Goal: Task Accomplishment & Management: Manage account settings

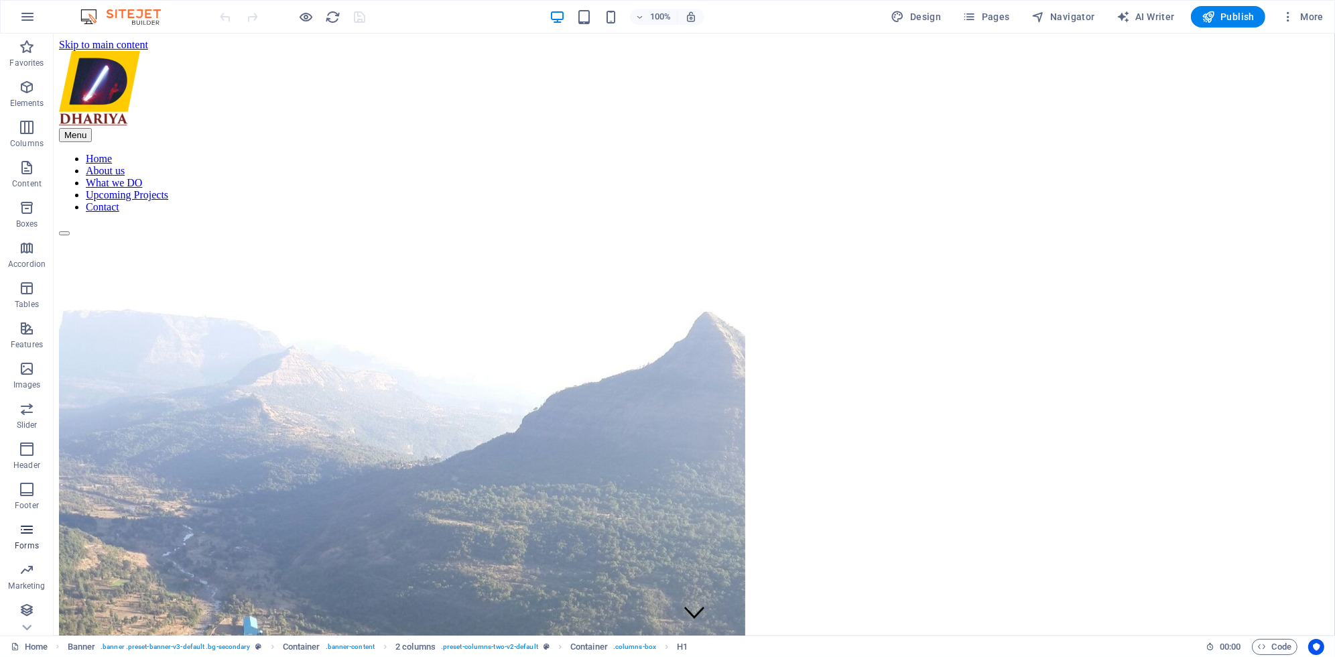
scroll to position [1, 0]
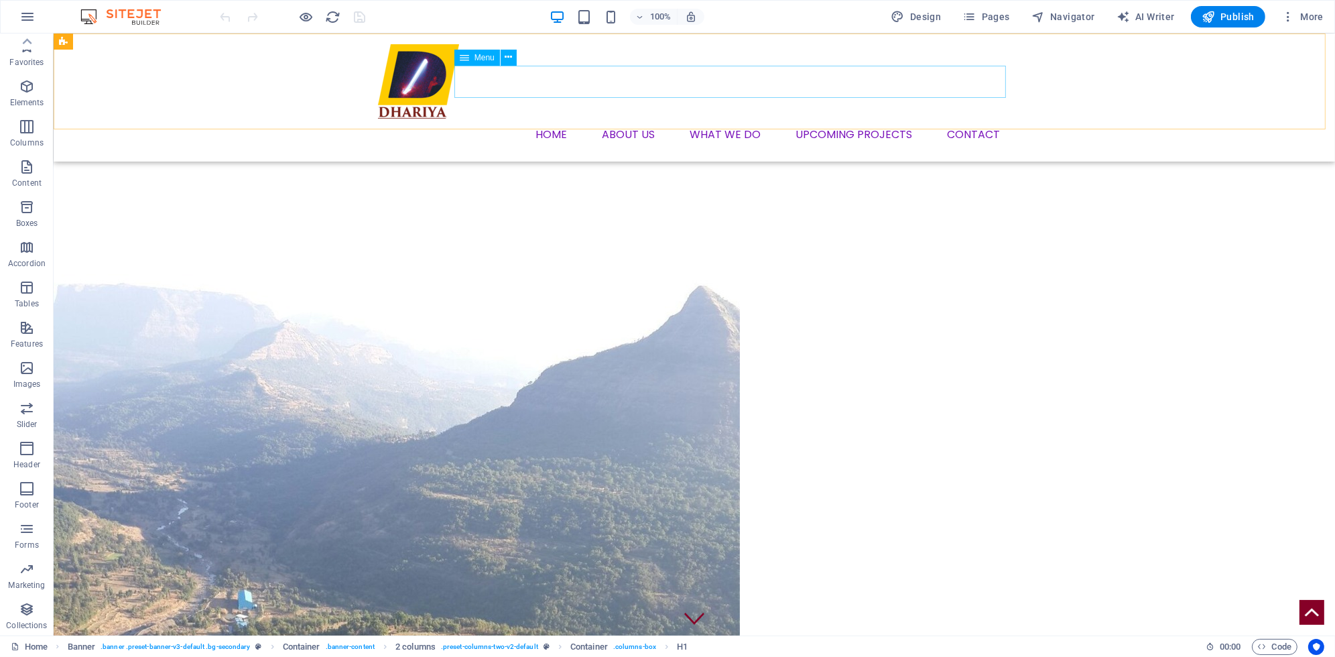
click at [685, 119] on nav "Home About us What we DO Upcoming Projects Contact" at bounding box center [694, 135] width 633 height 32
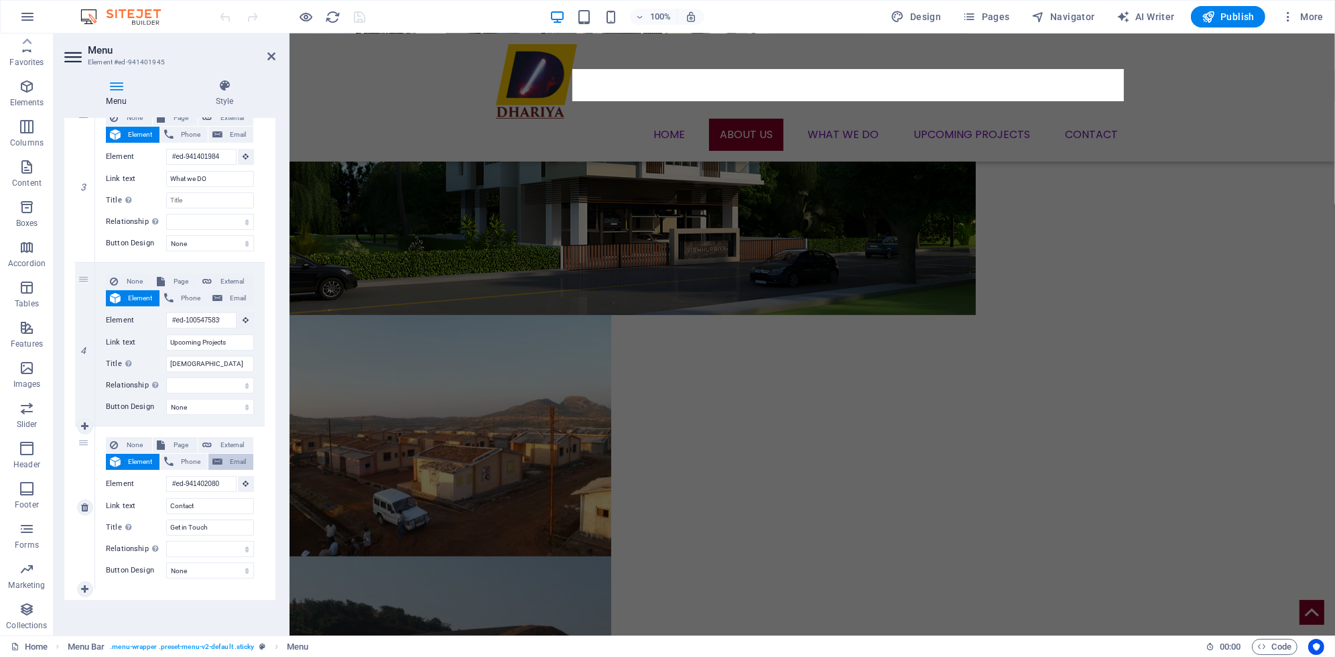
scroll to position [0, 0]
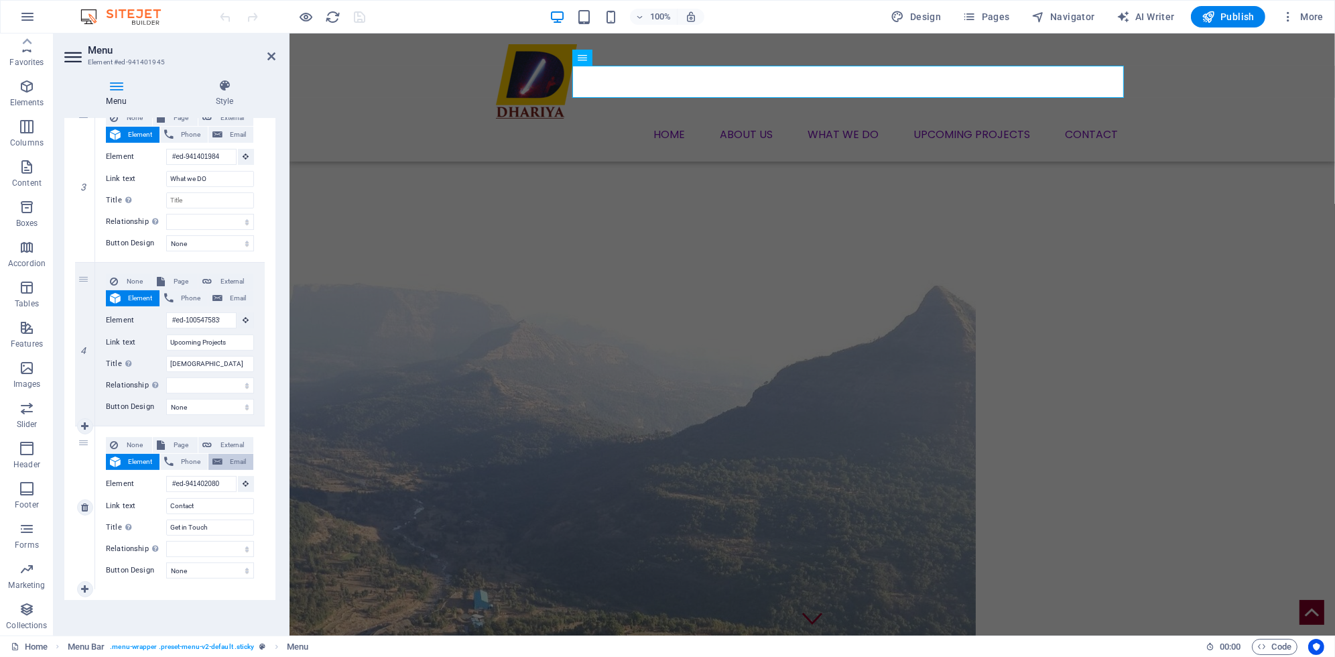
click at [233, 465] on span "Email" at bounding box center [237, 462] width 23 height 16
select select
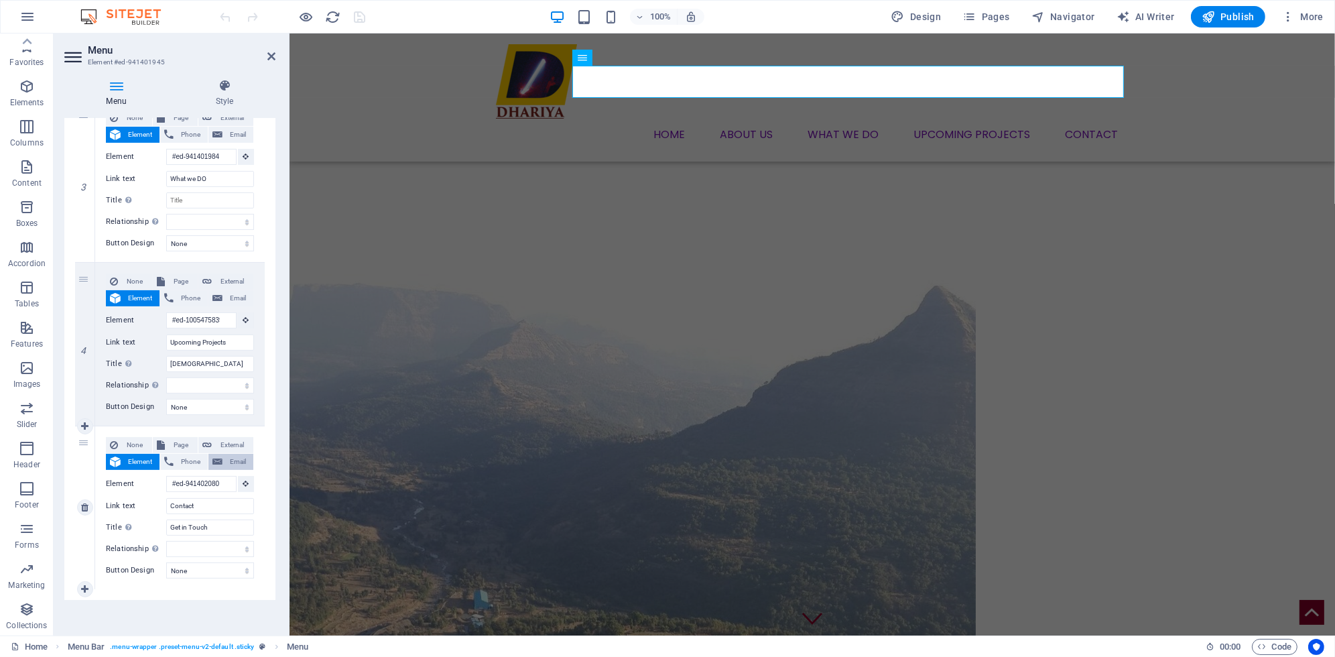
scroll to position [461, 0]
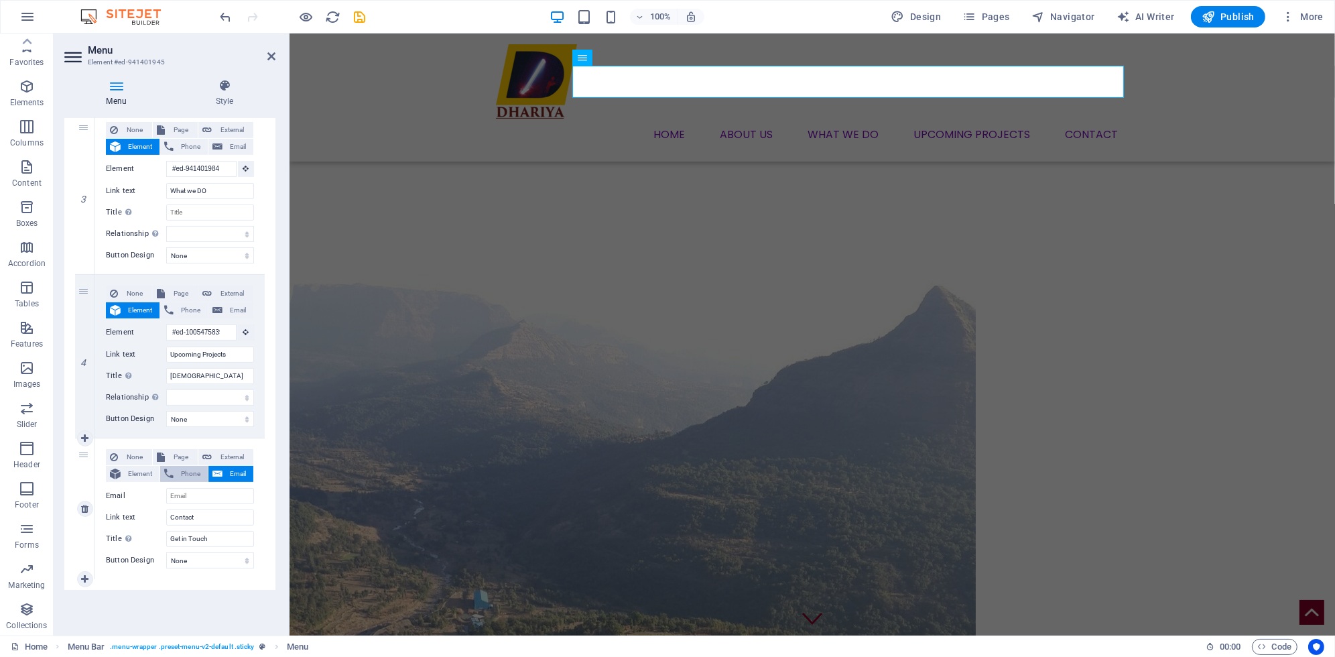
click at [178, 468] on span "Phone" at bounding box center [191, 474] width 26 height 16
select select
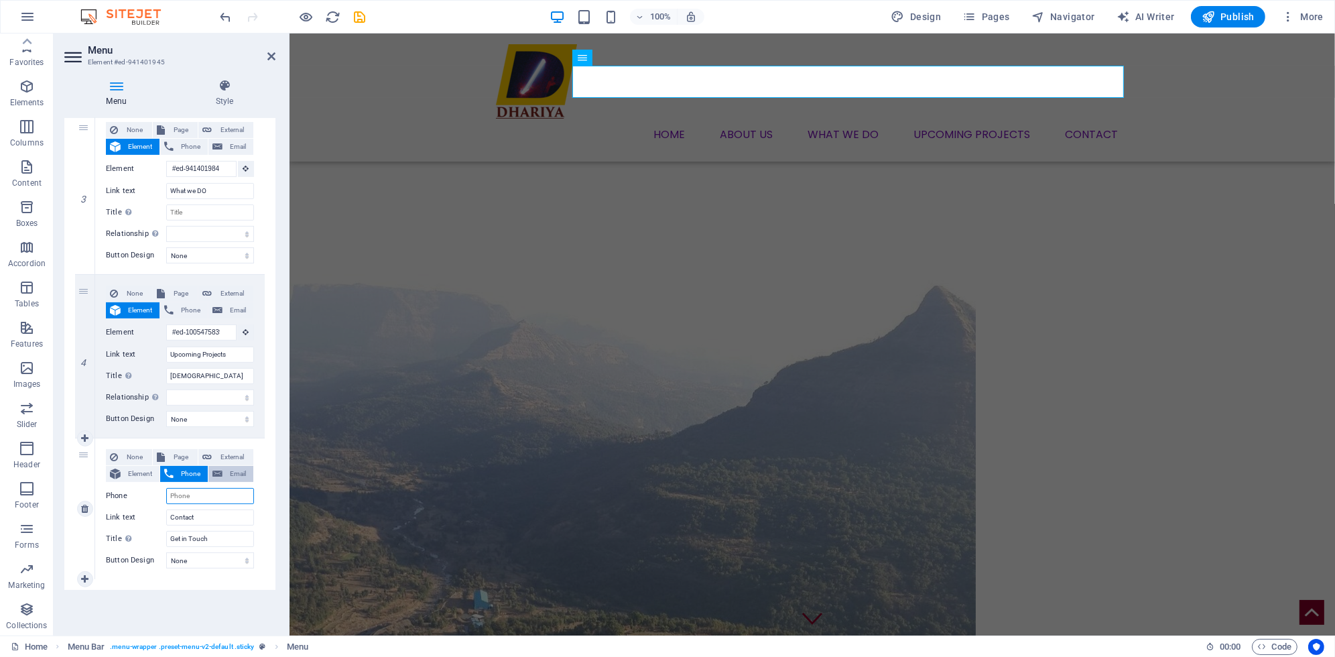
type input "+"
select select
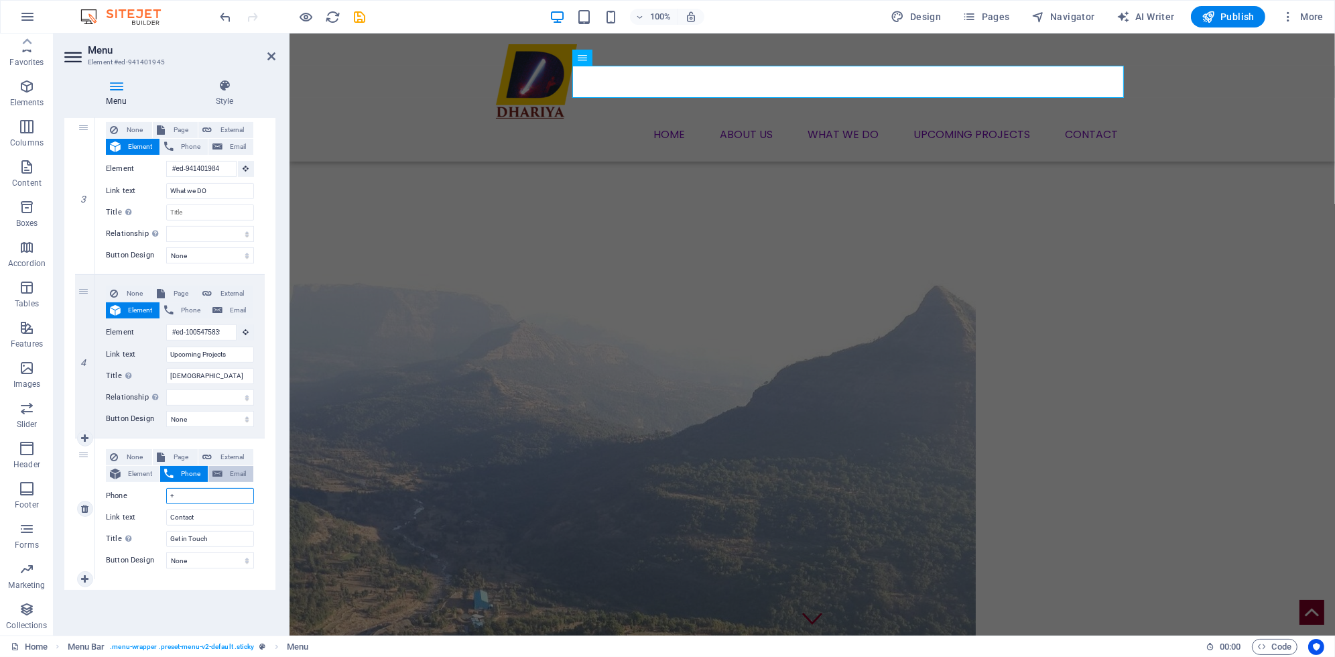
type input "+9"
select select
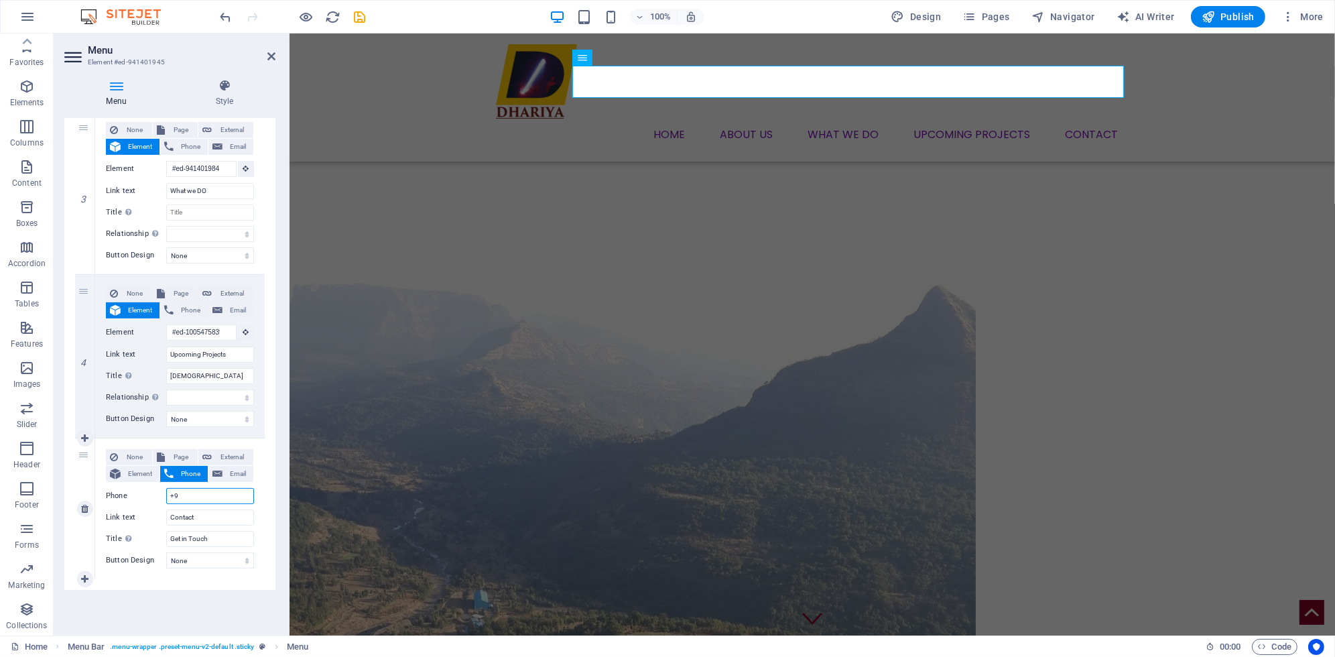
type input "[PHONE_NUMBER]"
select select
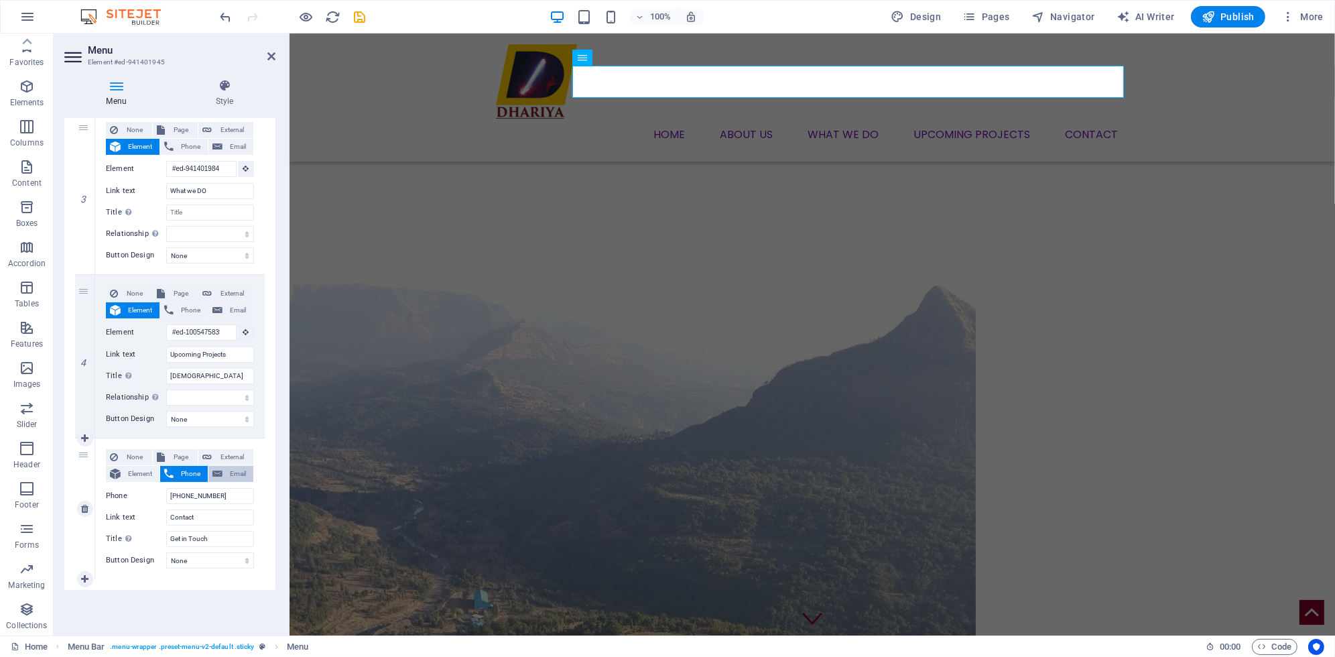
click at [232, 469] on span "Email" at bounding box center [237, 474] width 23 height 16
type input "[EMAIL_ADDRESS][DOMAIN_NAME]"
click at [194, 474] on span "Phone" at bounding box center [191, 474] width 26 height 16
click at [226, 471] on span "Email" at bounding box center [237, 474] width 23 height 16
click at [184, 476] on span "Phone" at bounding box center [191, 474] width 26 height 16
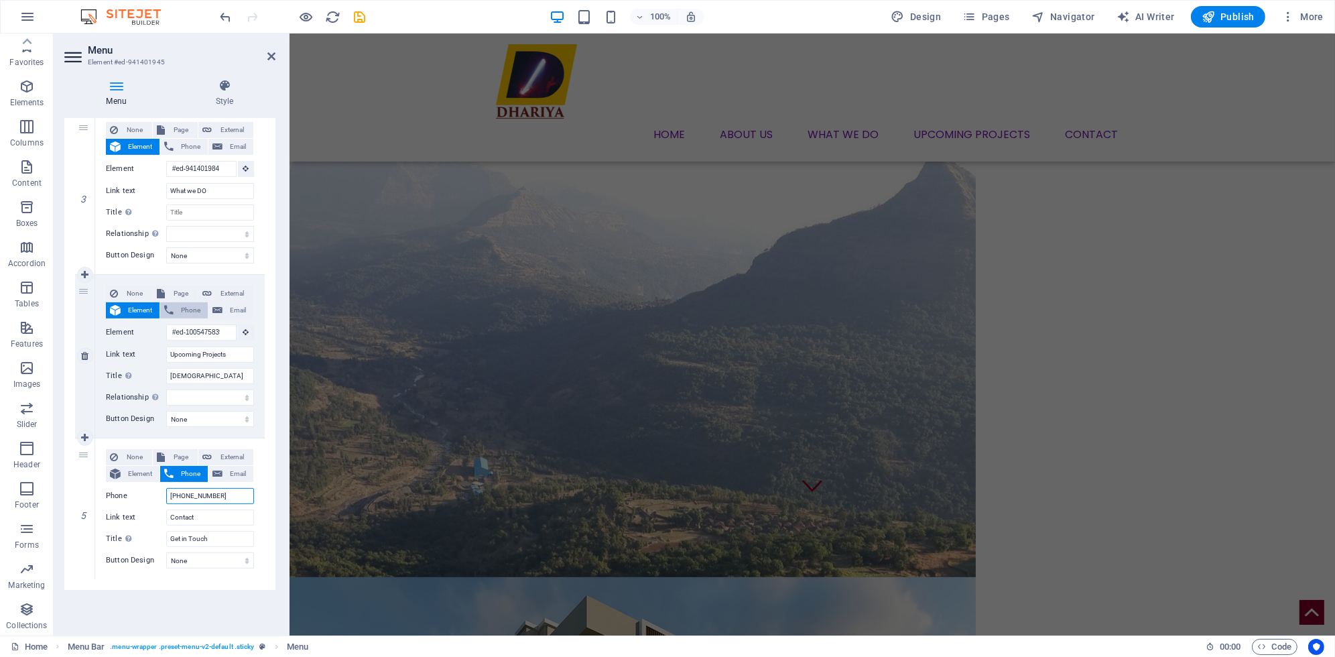
scroll to position [0, 0]
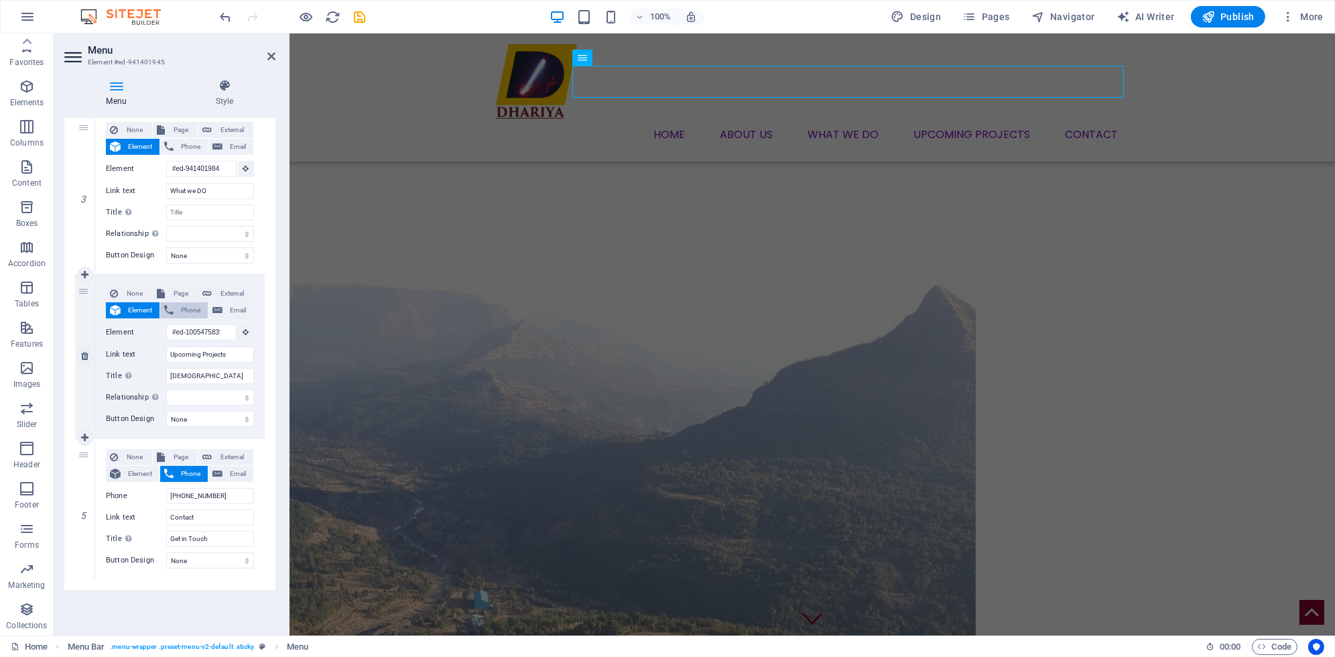
click at [186, 308] on span "Phone" at bounding box center [191, 310] width 26 height 16
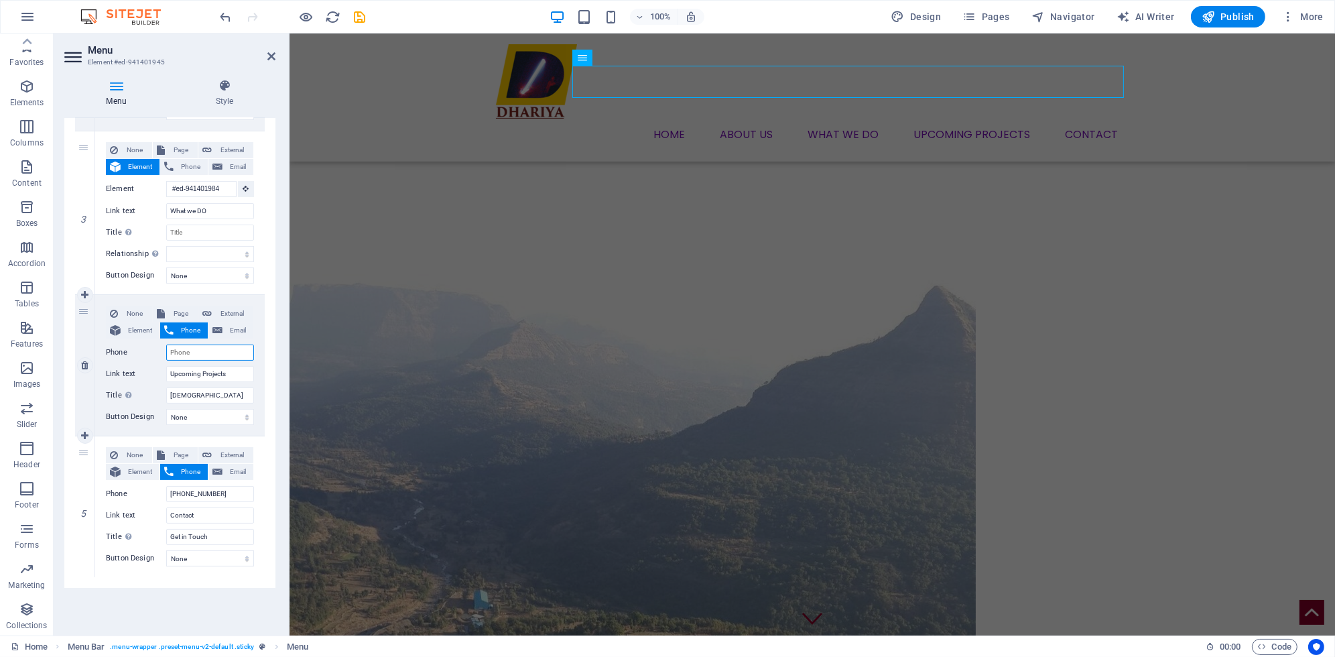
scroll to position [439, 0]
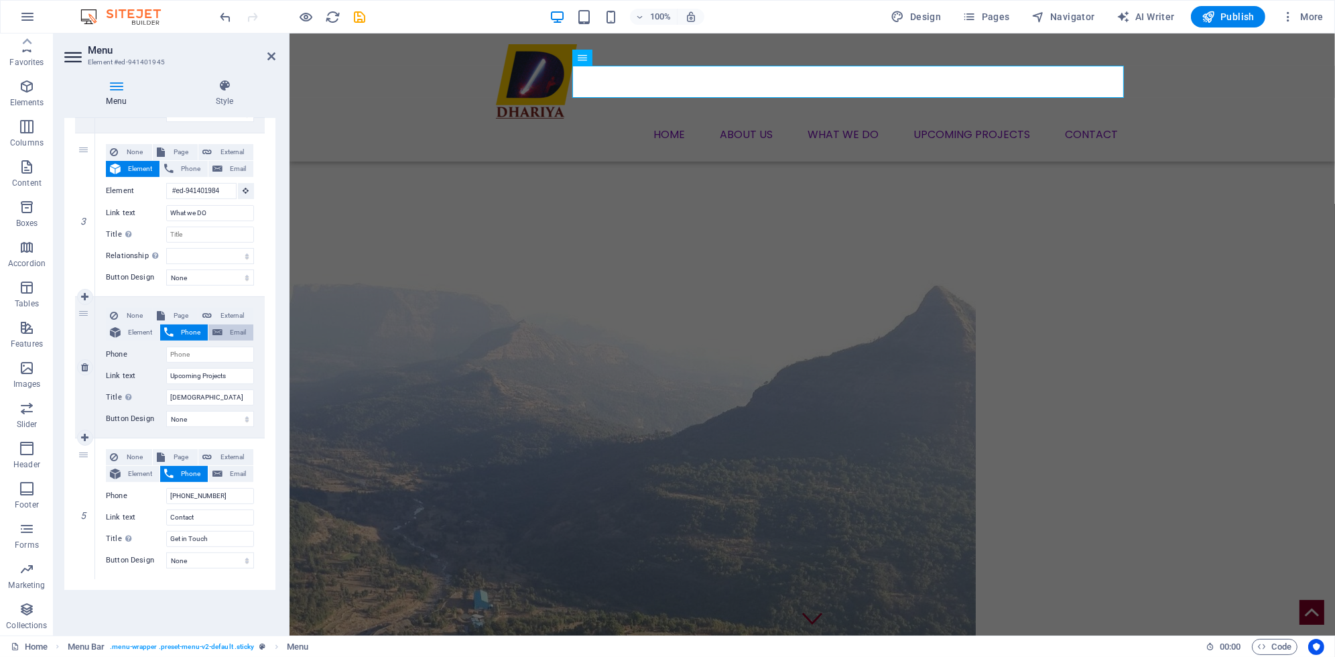
click at [216, 325] on icon at bounding box center [217, 332] width 10 height 16
click at [221, 473] on button "Email" at bounding box center [230, 474] width 45 height 16
click at [172, 473] on icon at bounding box center [168, 474] width 9 height 16
click at [227, 473] on span "Email" at bounding box center [237, 474] width 23 height 16
click at [190, 476] on span "Phone" at bounding box center [191, 474] width 26 height 16
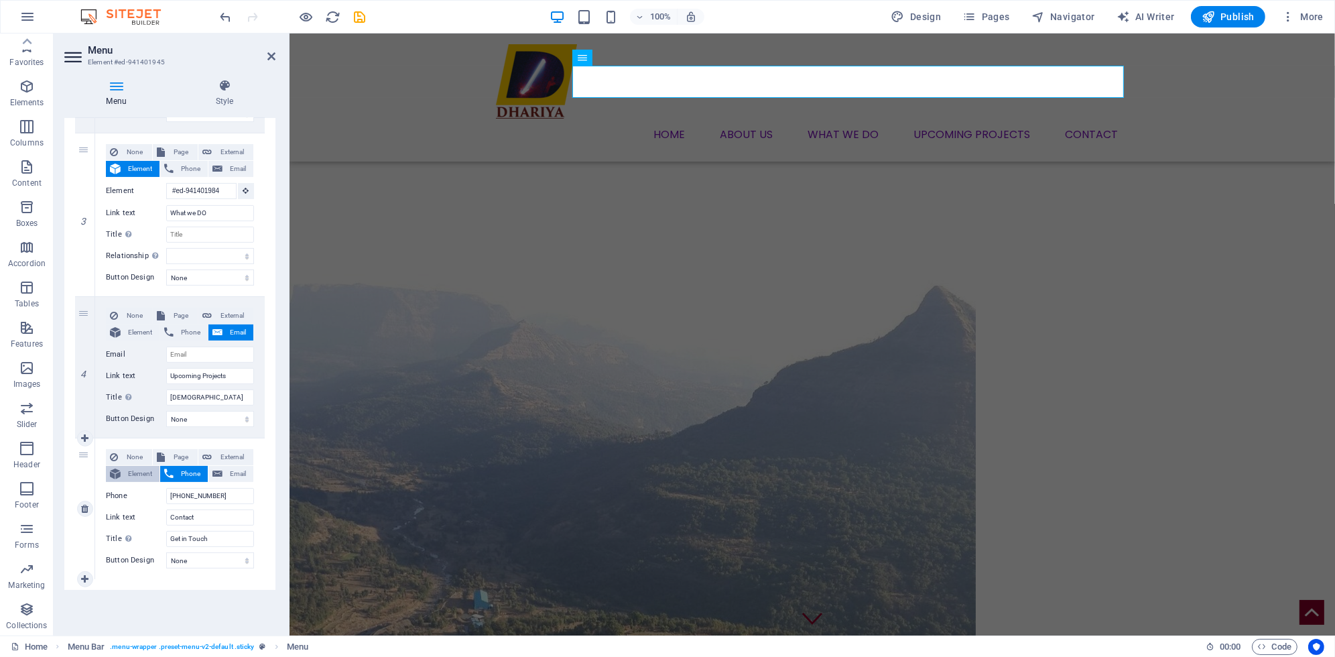
click at [132, 476] on span "Element" at bounding box center [140, 474] width 31 height 16
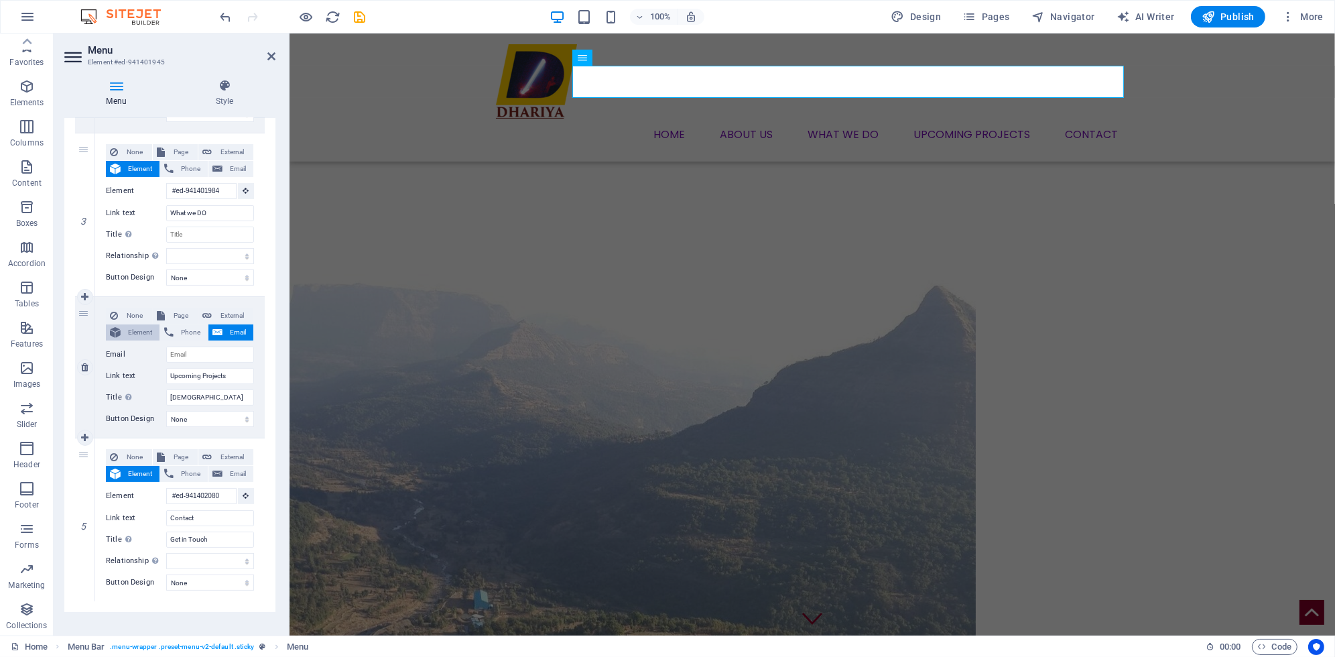
scroll to position [0, 0]
click at [136, 330] on span "Element" at bounding box center [140, 332] width 31 height 16
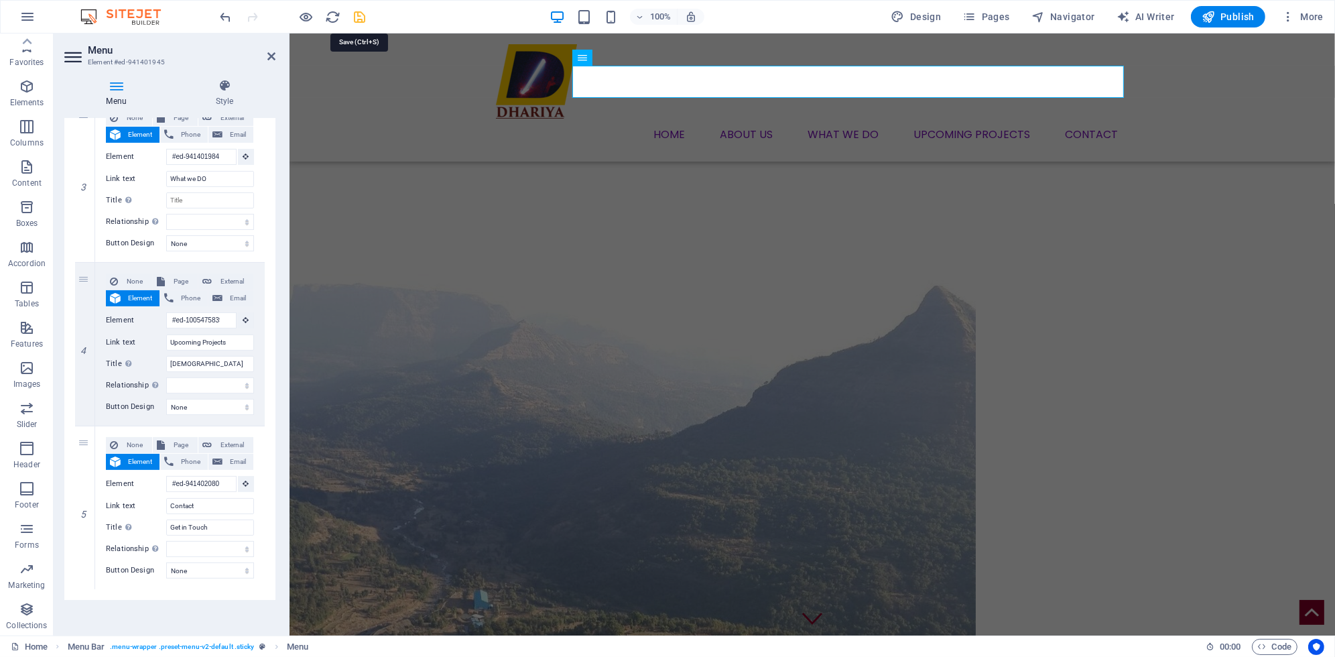
click at [358, 22] on icon "save" at bounding box center [359, 16] width 15 height 15
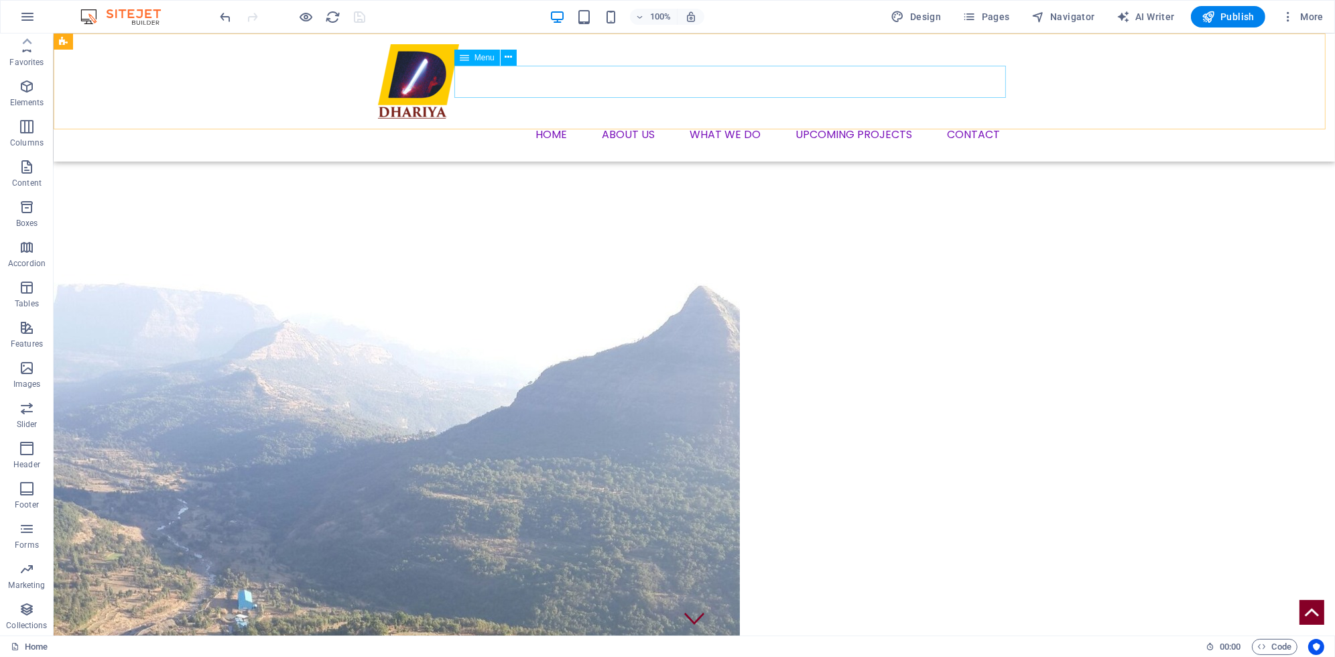
click at [964, 119] on nav "Home About us What we DO Upcoming Projects Contact" at bounding box center [694, 135] width 633 height 32
click at [308, 16] on icon "button" at bounding box center [306, 16] width 15 height 15
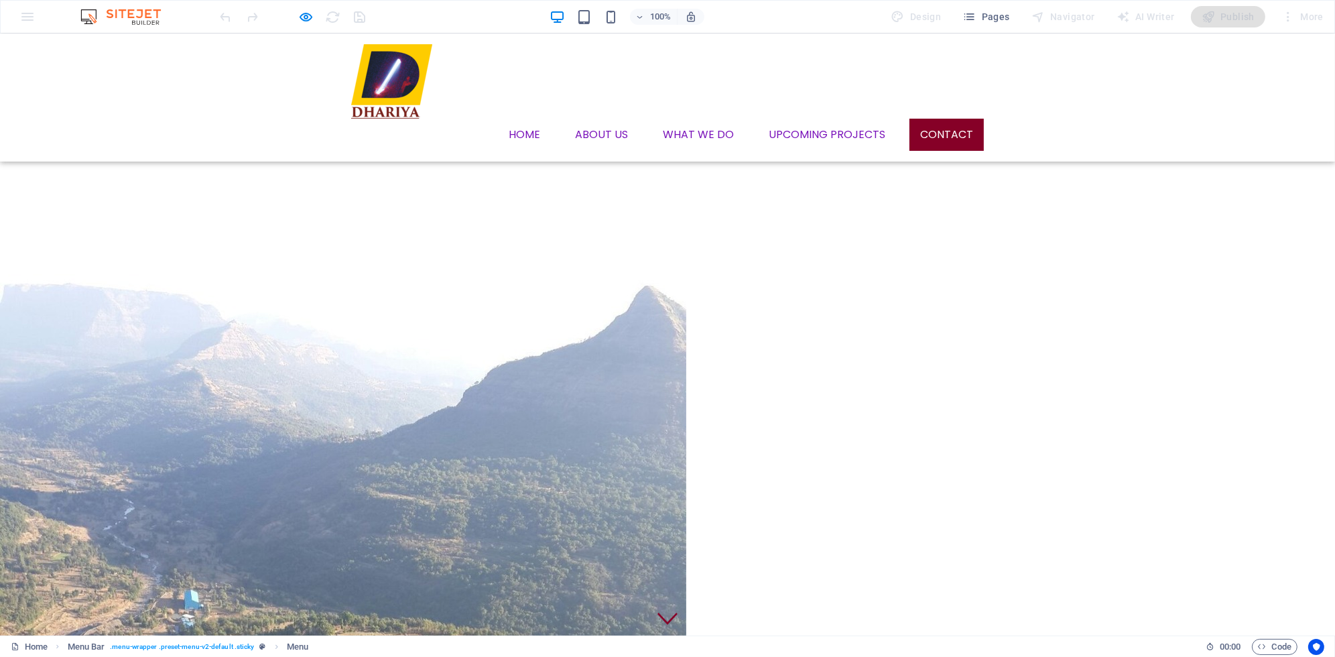
click at [926, 119] on link "Contact" at bounding box center [946, 135] width 74 height 32
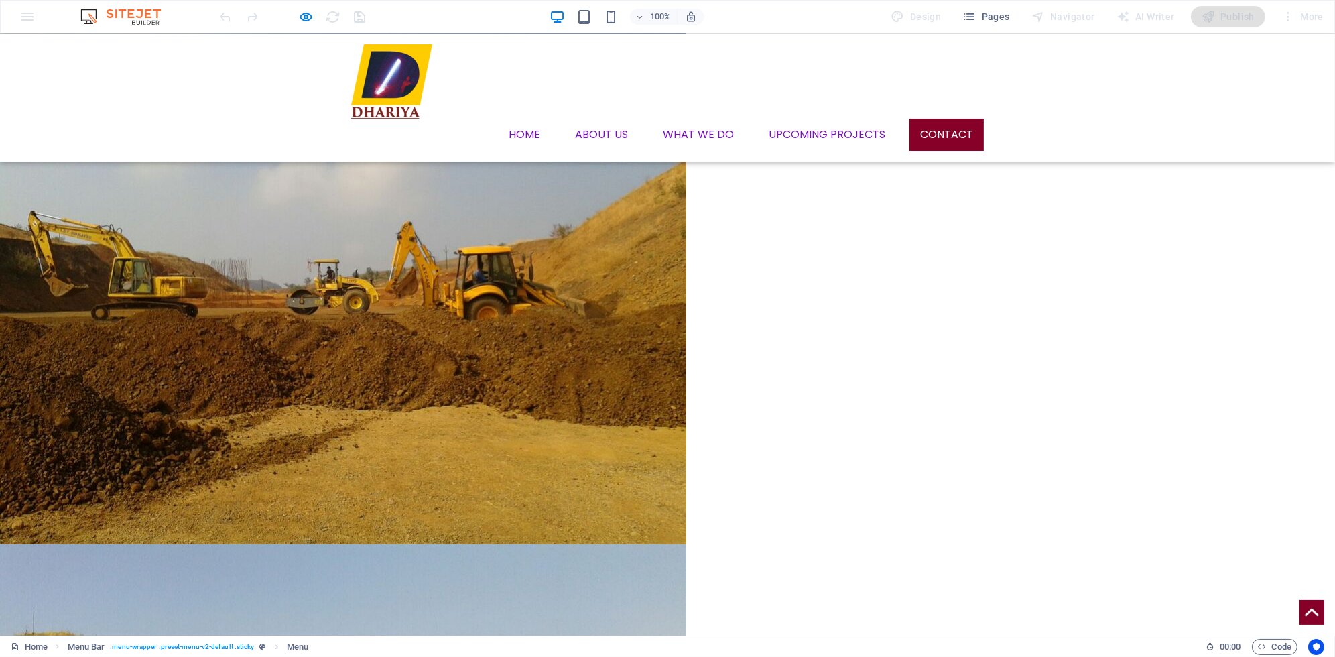
scroll to position [1996, 0]
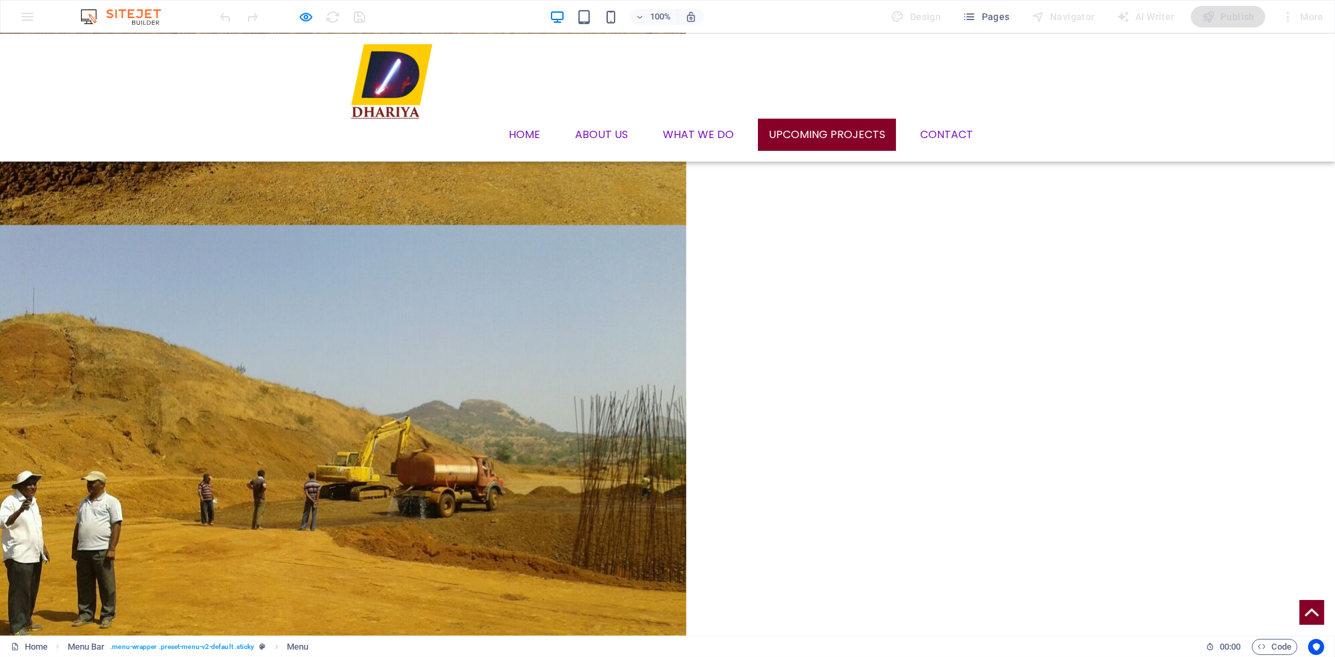
click at [826, 119] on link "Upcoming Projects" at bounding box center [827, 135] width 138 height 32
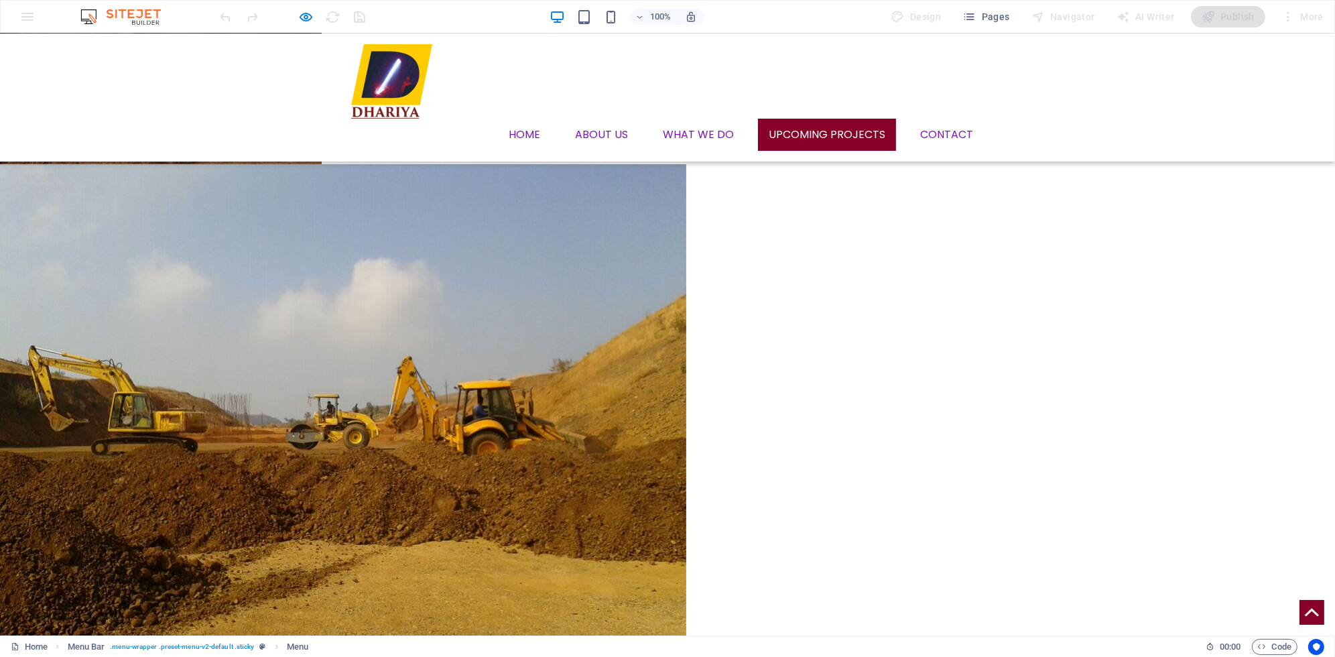
scroll to position [1538, 0]
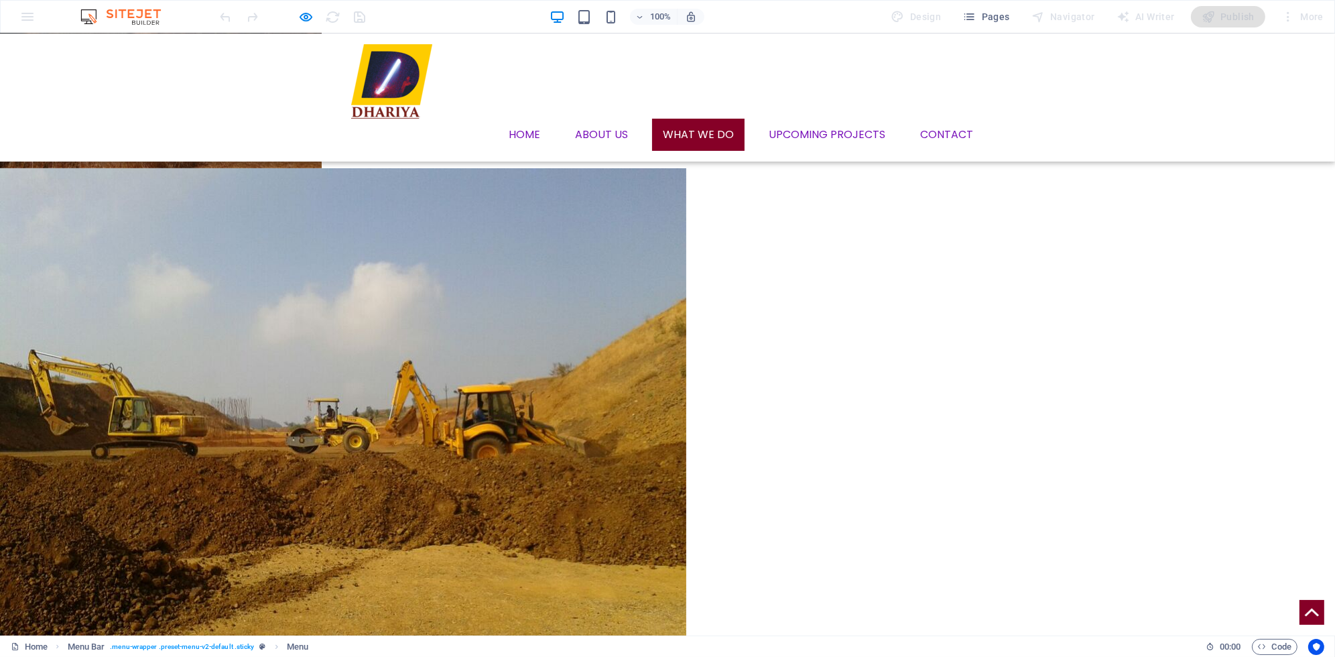
click at [679, 119] on link "What we DO" at bounding box center [698, 135] width 92 height 32
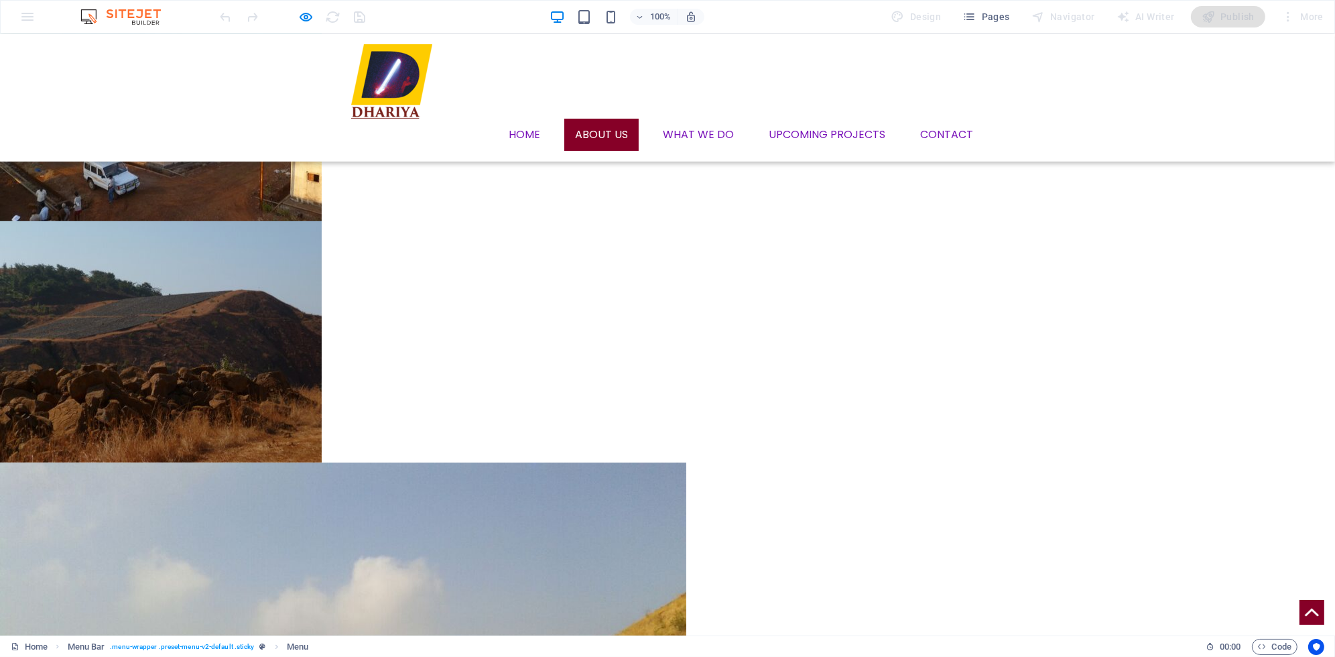
click at [612, 119] on link "About us" at bounding box center [601, 135] width 74 height 32
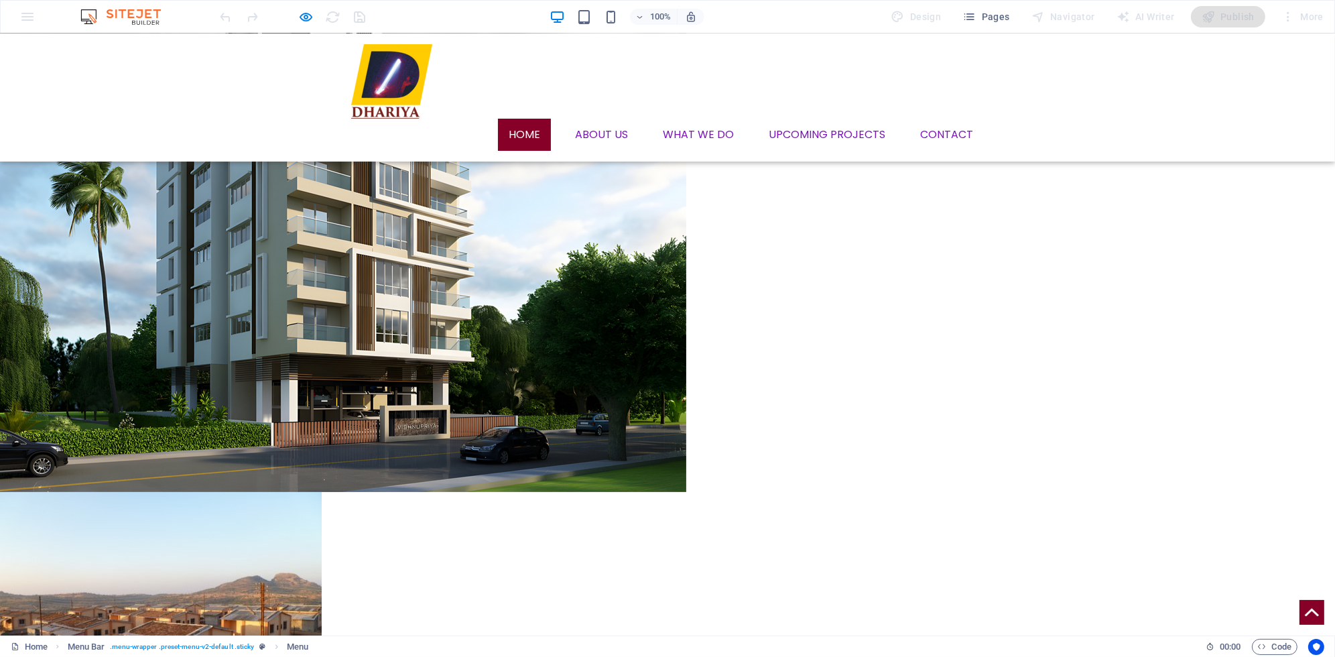
click at [531, 119] on link "Home" at bounding box center [524, 135] width 53 height 32
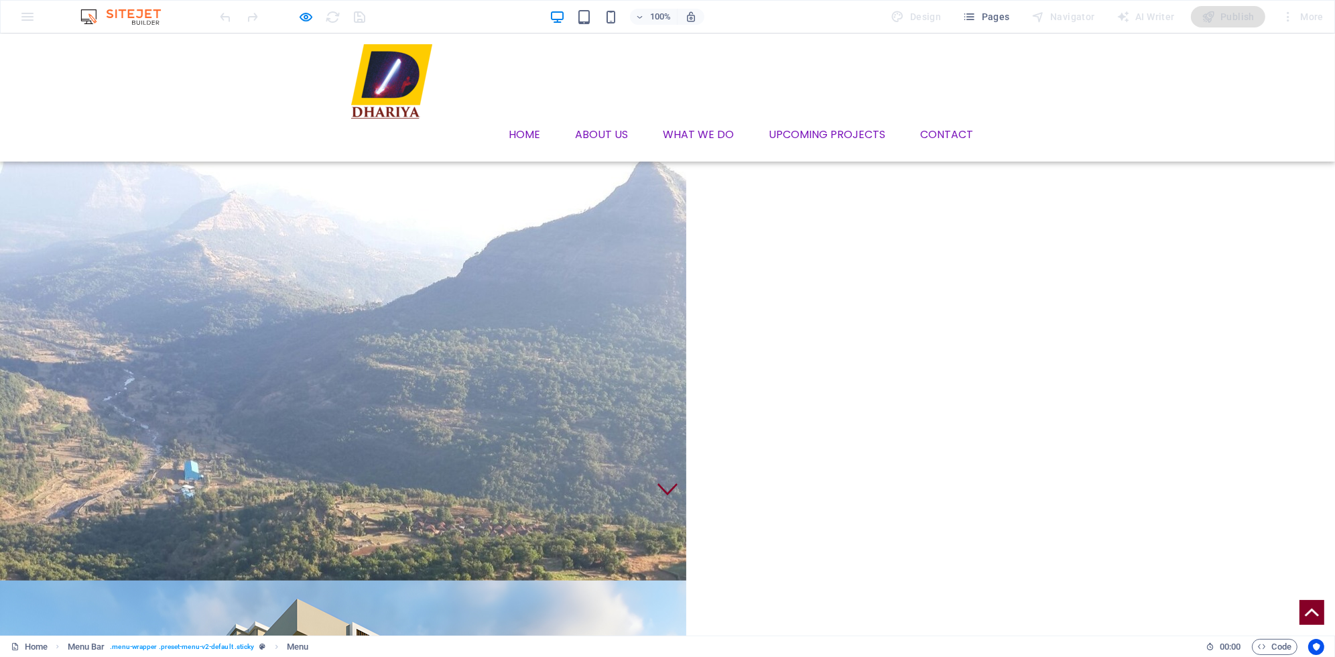
scroll to position [0, 0]
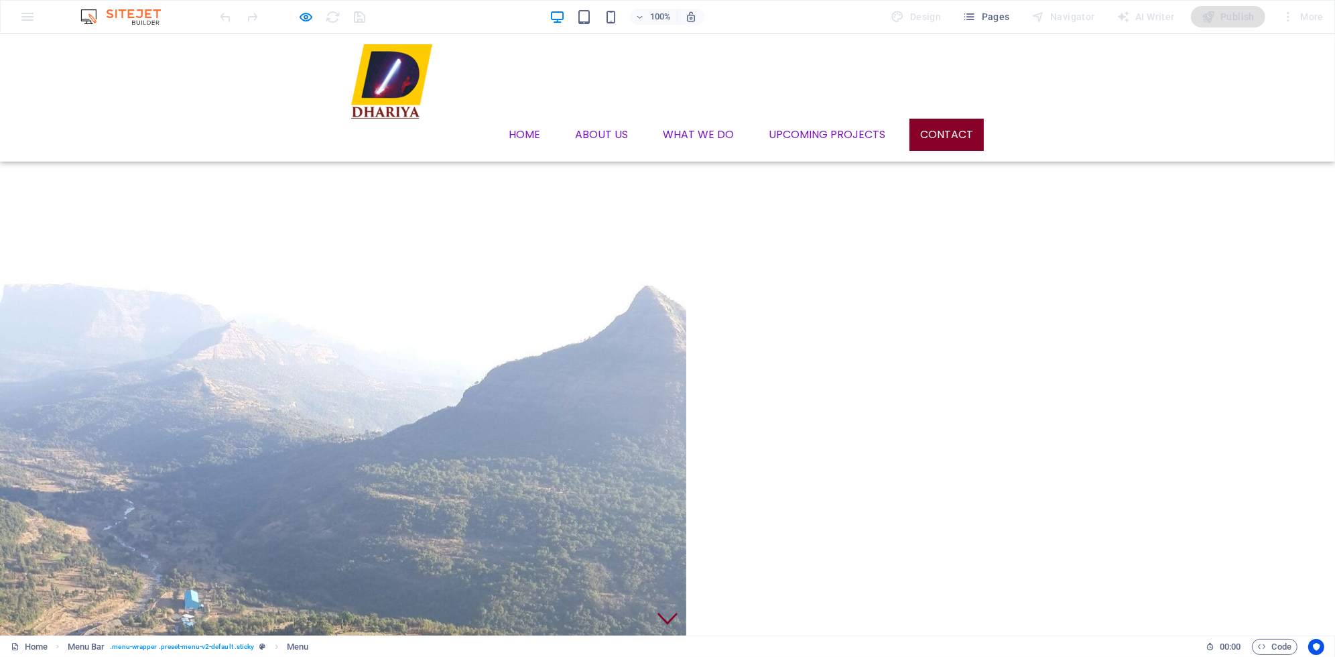
click at [939, 119] on link "Contact" at bounding box center [946, 135] width 74 height 32
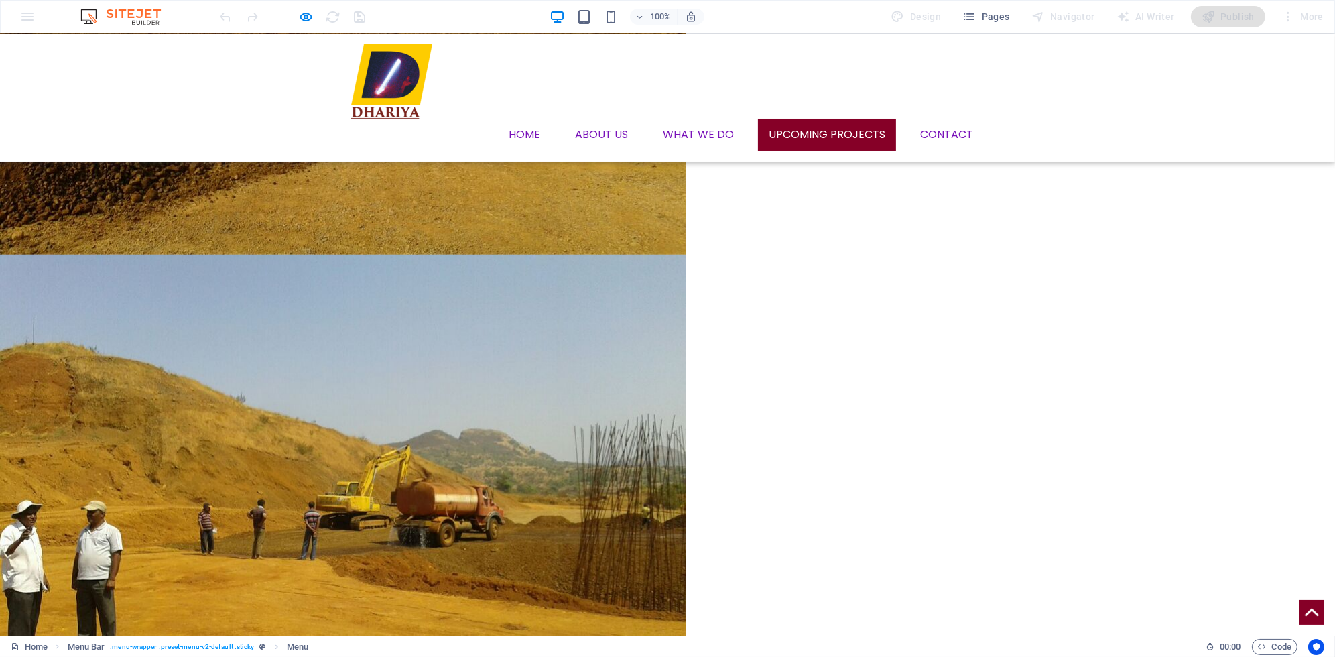
click at [877, 119] on link "Upcoming Projects" at bounding box center [827, 135] width 138 height 32
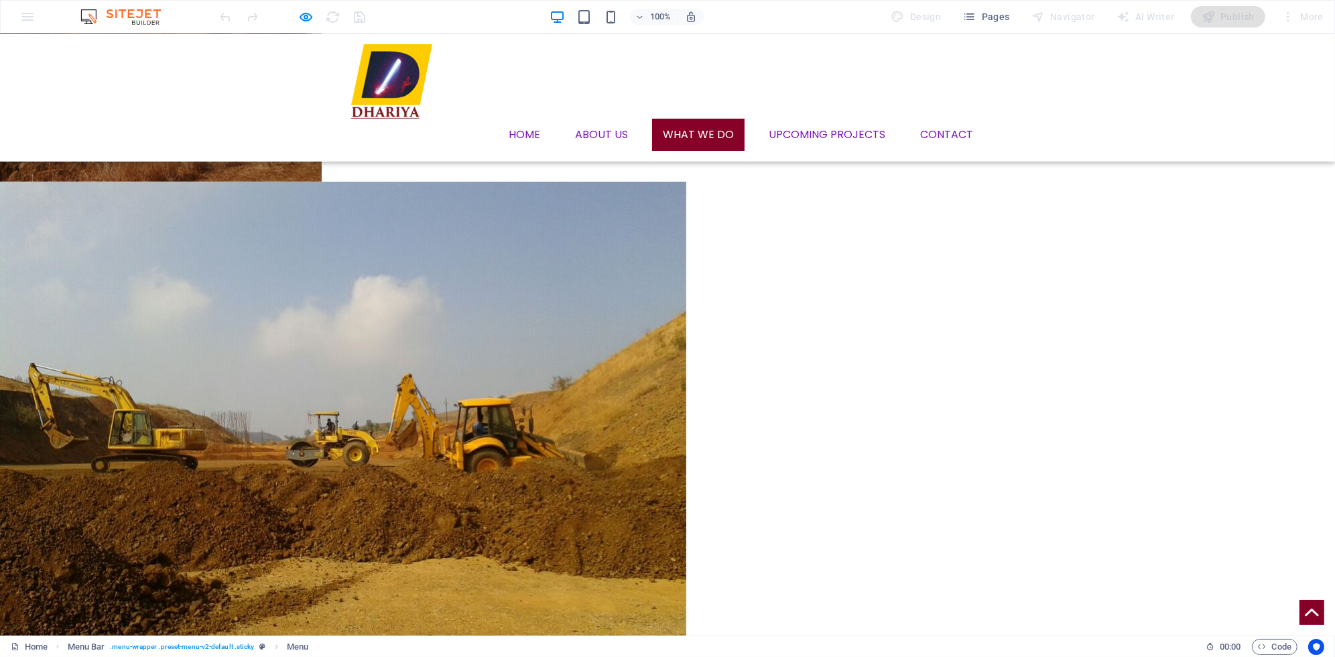
click at [705, 119] on link "What we DO" at bounding box center [698, 135] width 92 height 32
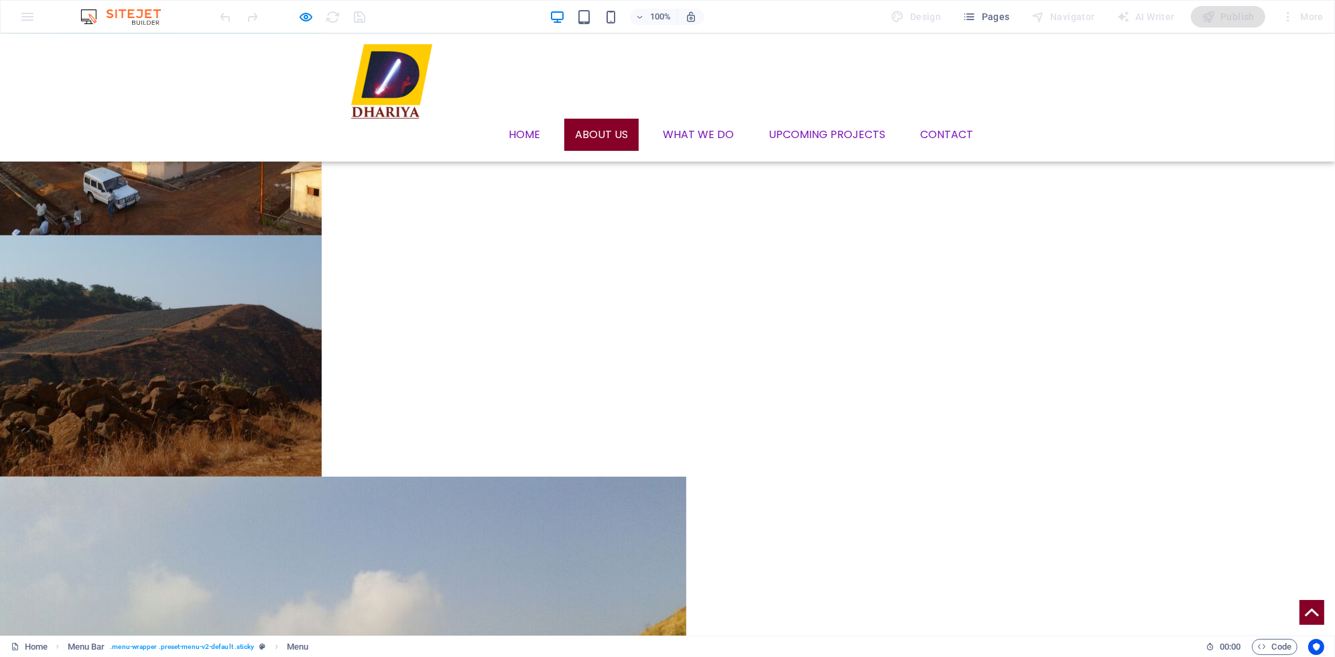
click at [626, 119] on link "About us" at bounding box center [601, 135] width 74 height 32
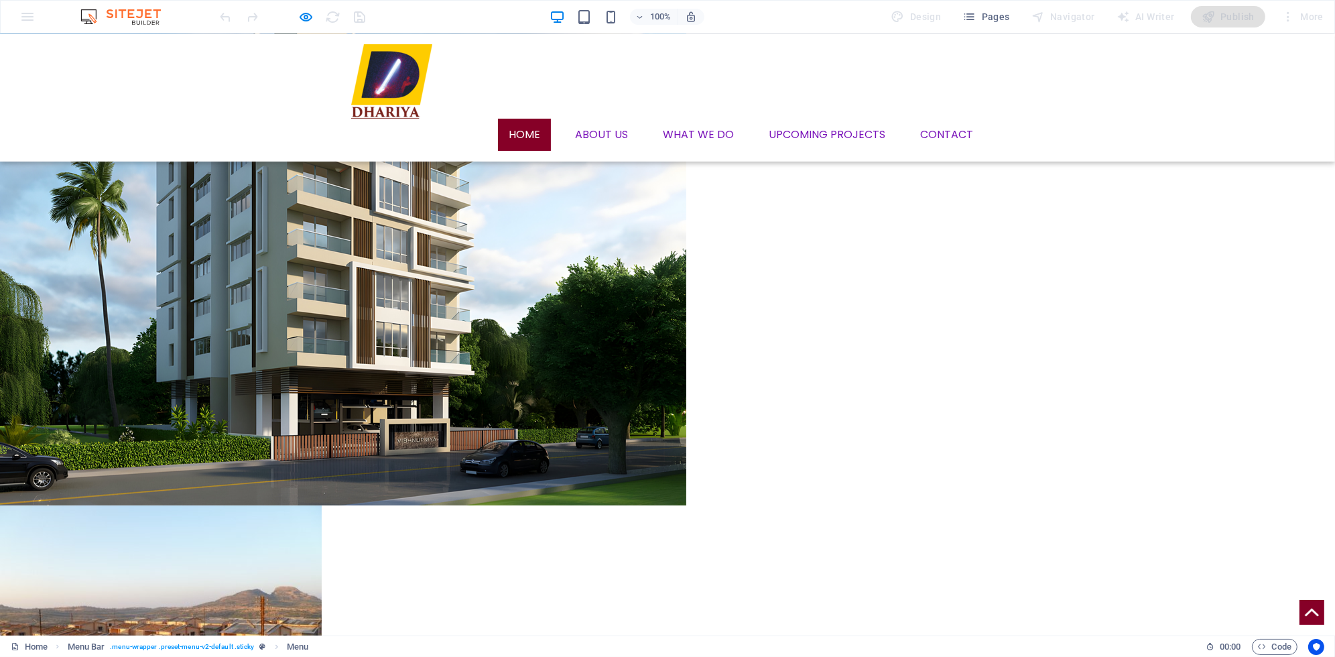
click at [545, 119] on link "Home" at bounding box center [524, 135] width 53 height 32
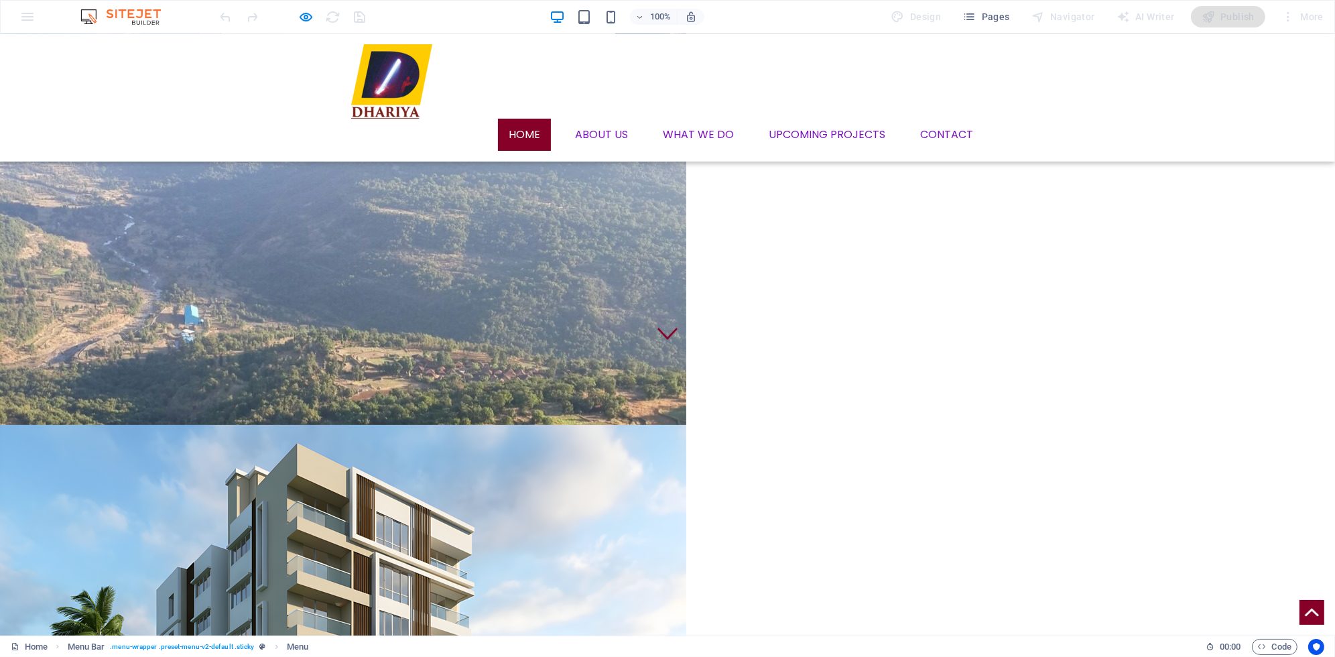
scroll to position [129, 0]
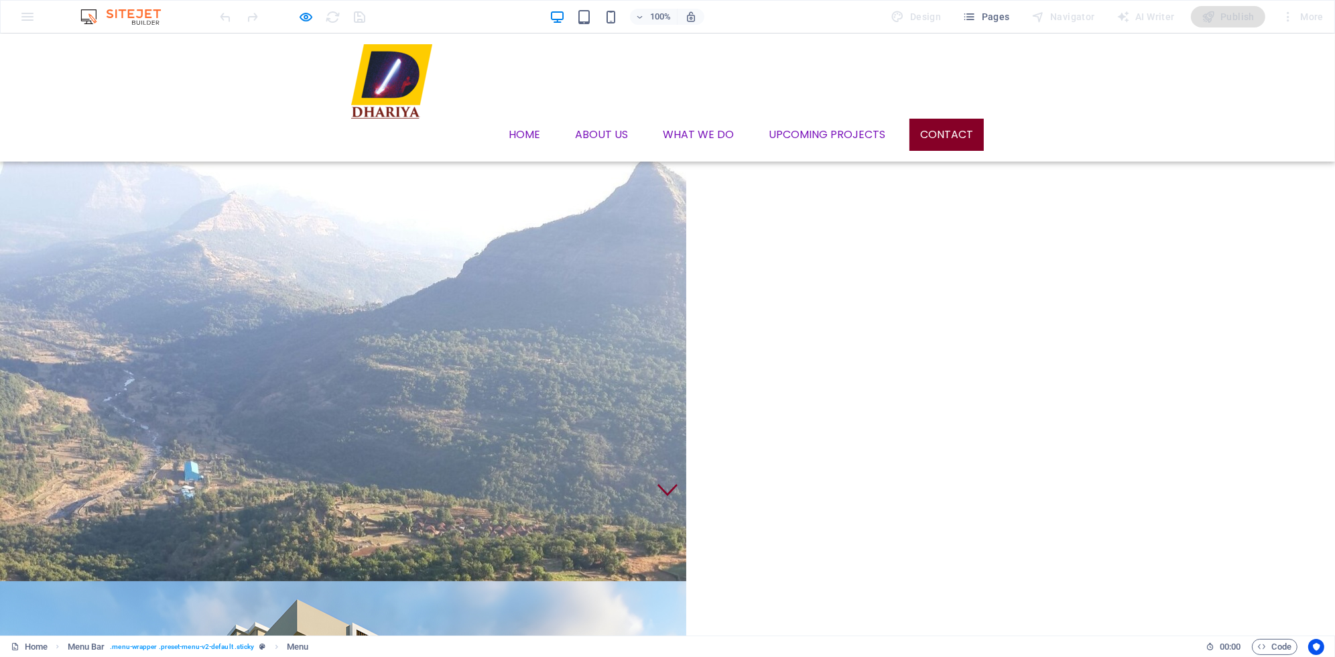
click at [915, 119] on link "Contact" at bounding box center [946, 135] width 74 height 32
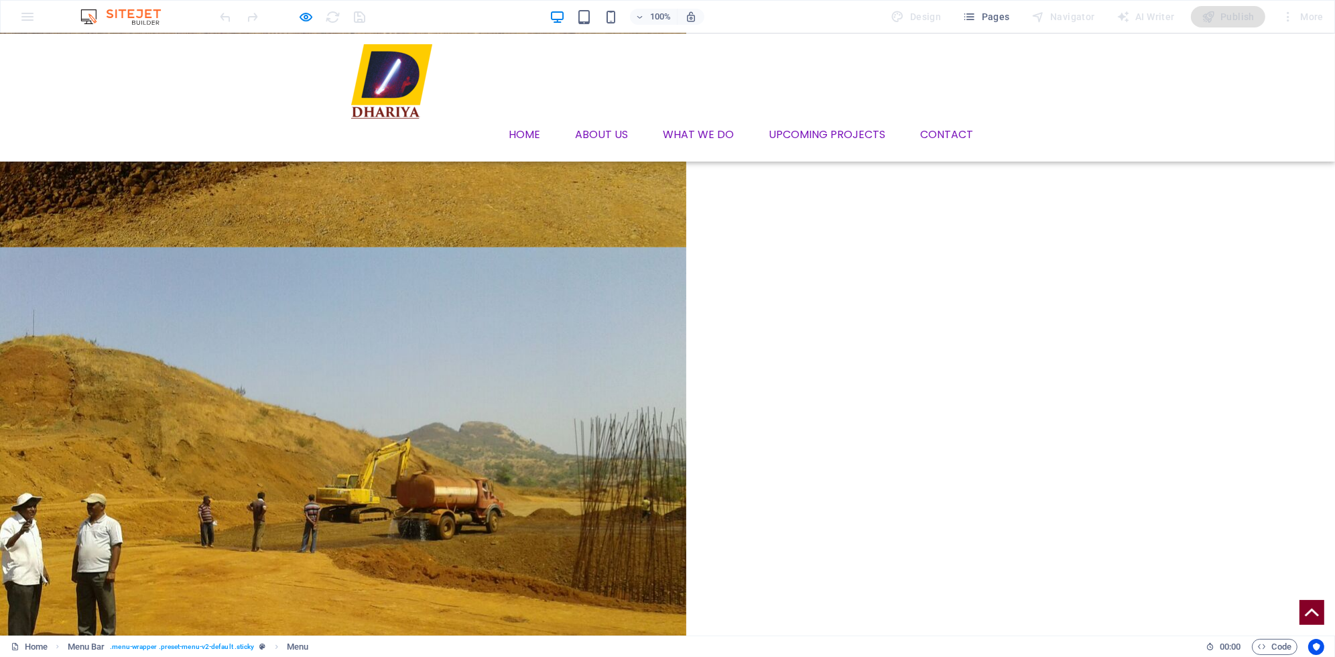
scroll to position [1975, 0]
click at [921, 119] on link "Contact" at bounding box center [946, 135] width 74 height 32
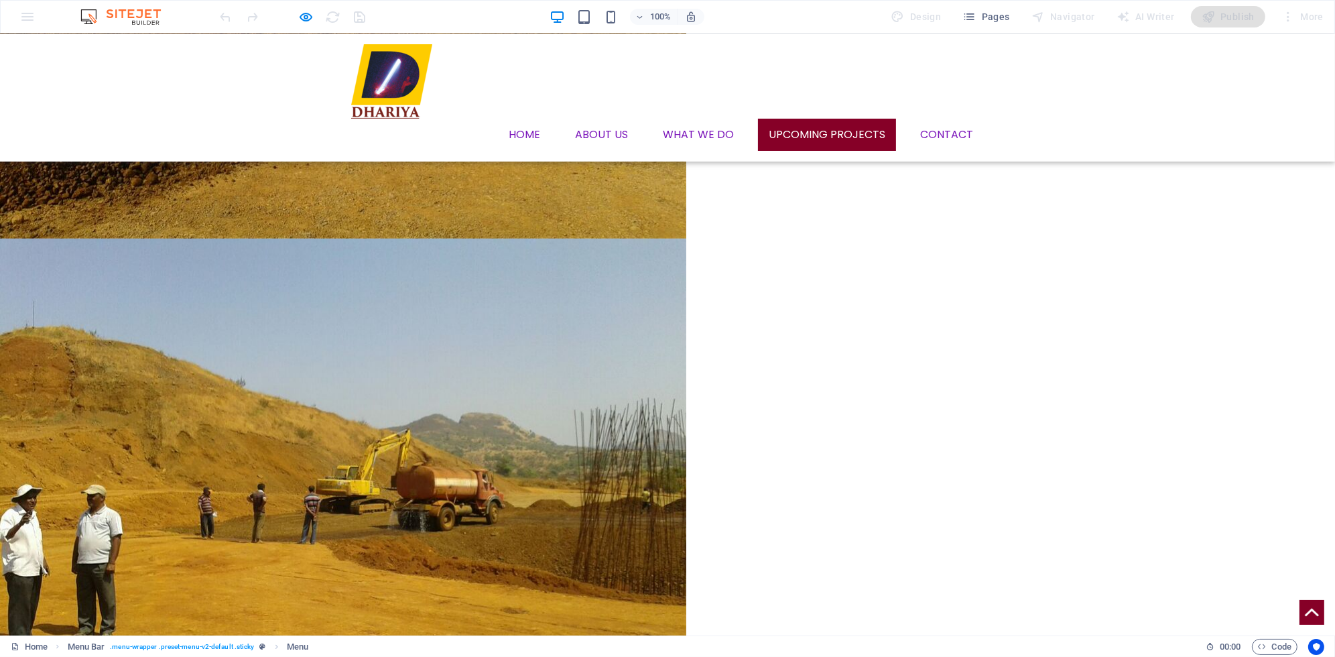
click at [793, 119] on link "Upcoming Projects" at bounding box center [827, 135] width 138 height 32
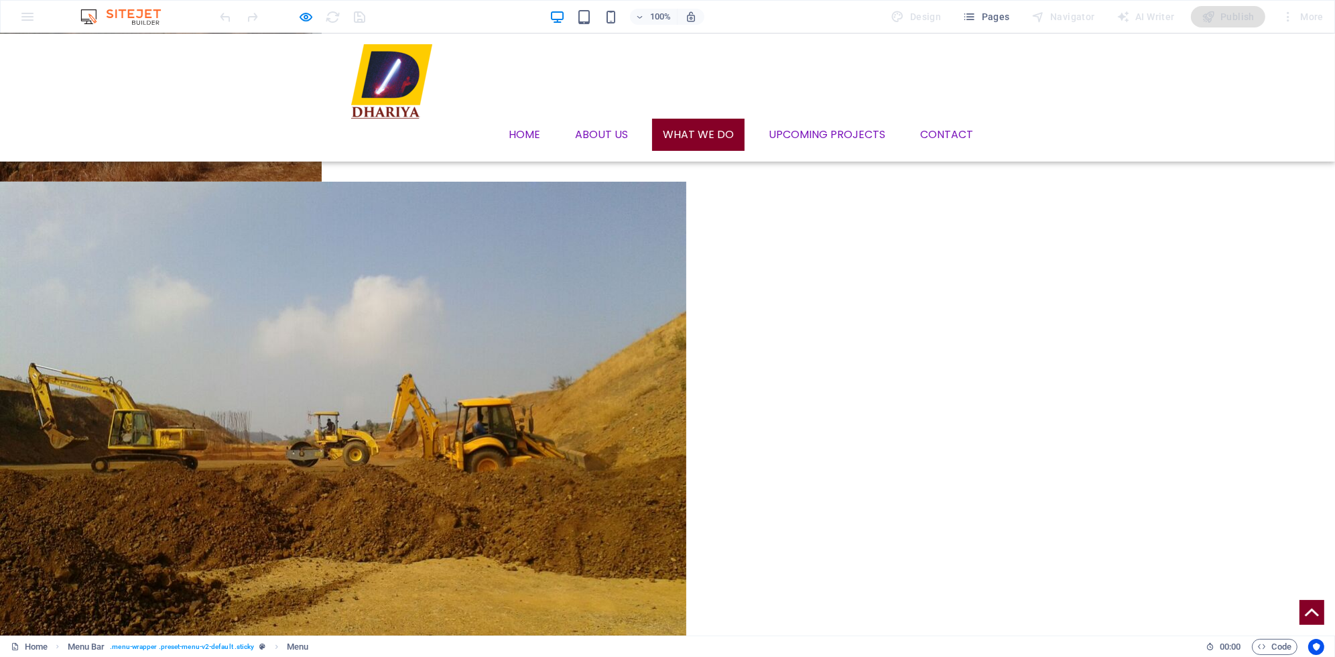
click at [688, 119] on link "What we DO" at bounding box center [698, 135] width 92 height 32
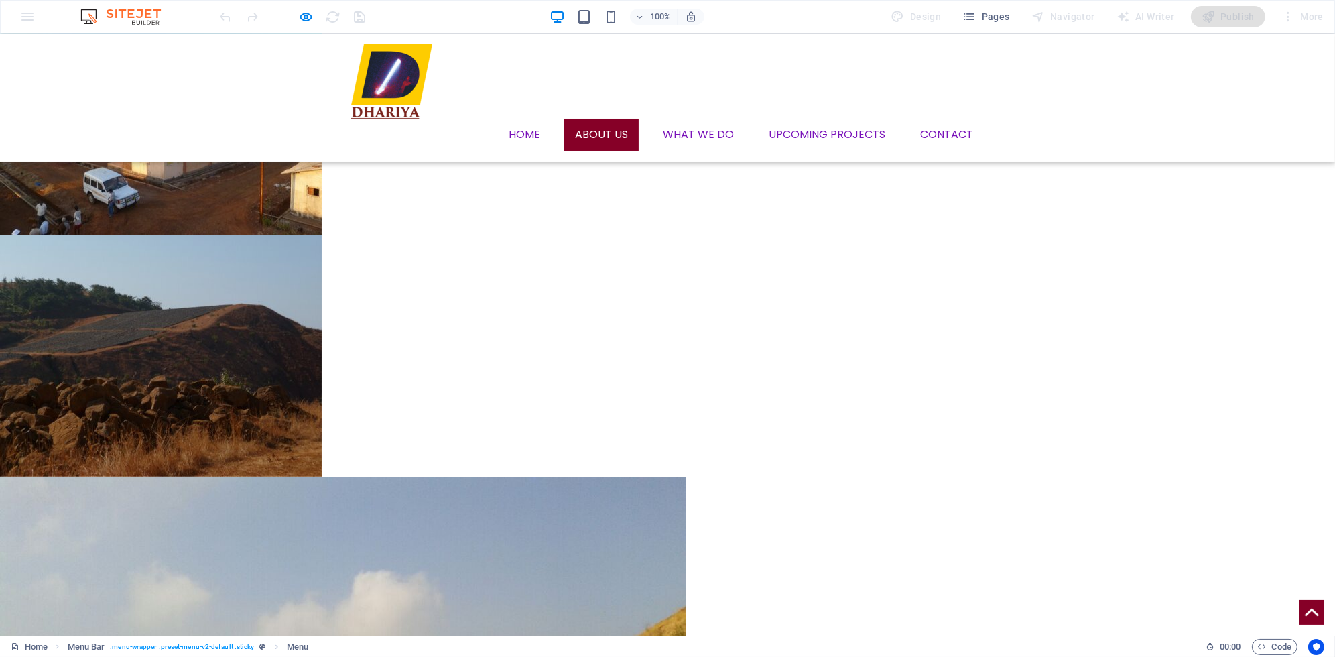
click at [590, 119] on link "About us" at bounding box center [601, 135] width 74 height 32
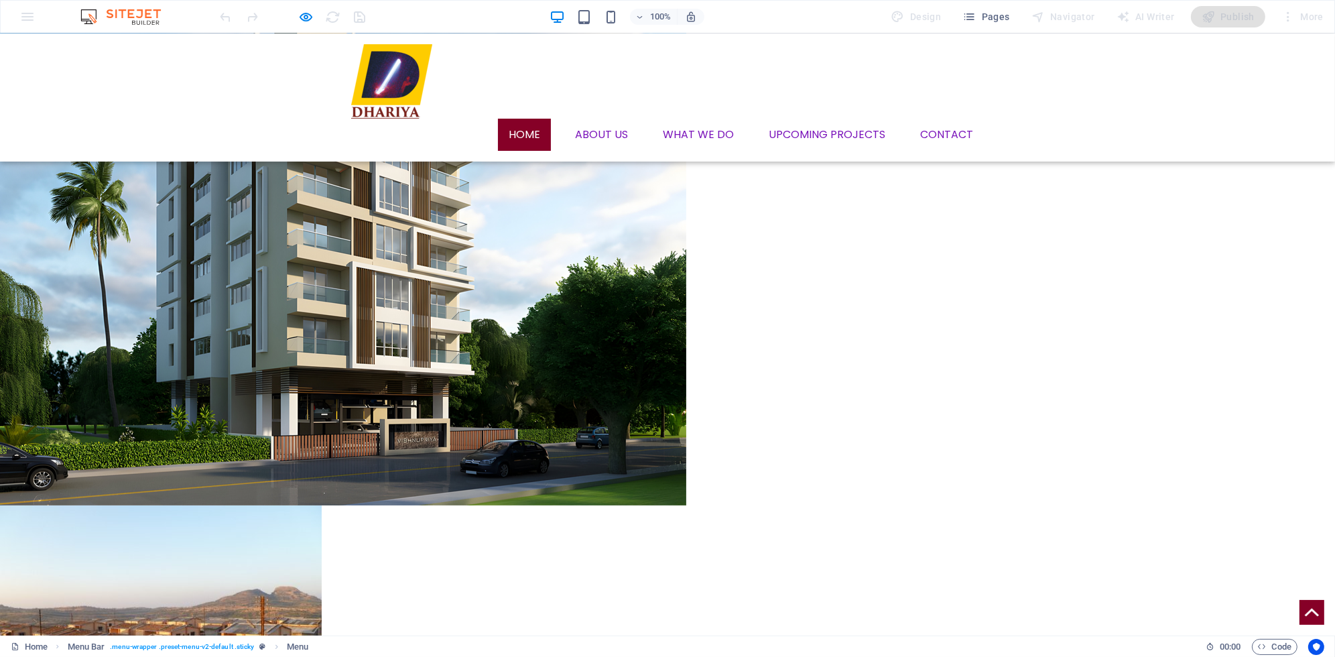
click at [533, 119] on link "Home" at bounding box center [524, 135] width 53 height 32
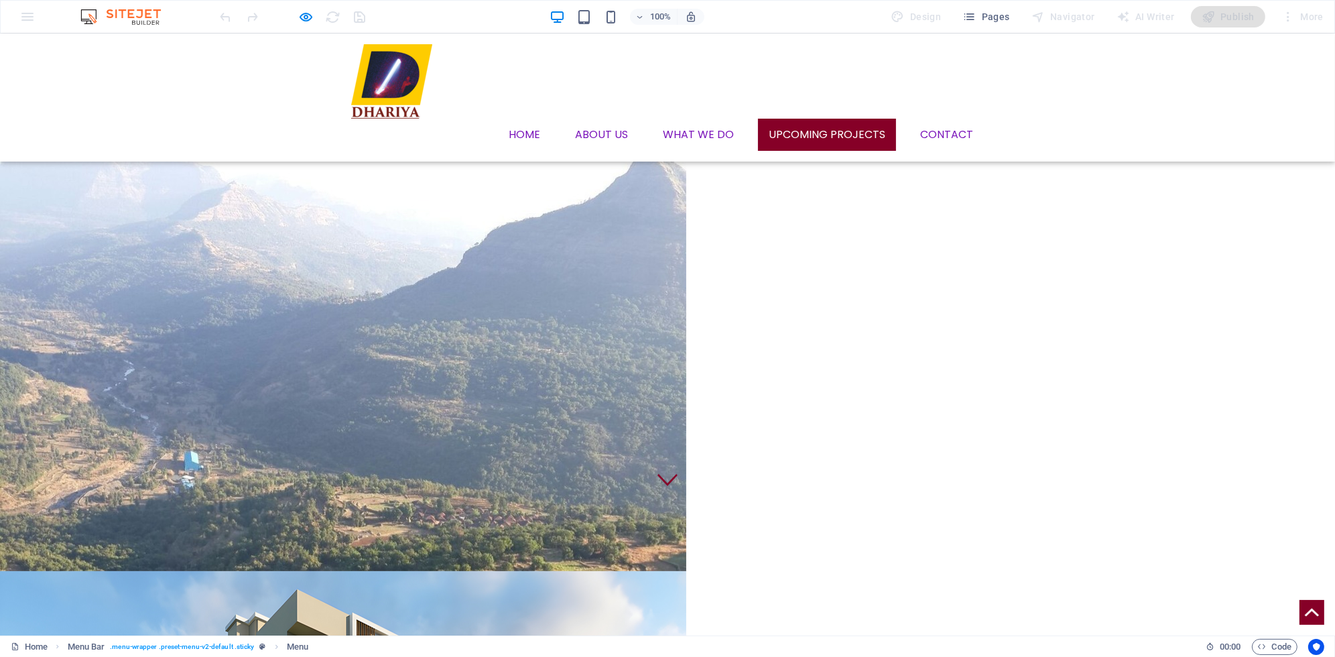
scroll to position [129, 0]
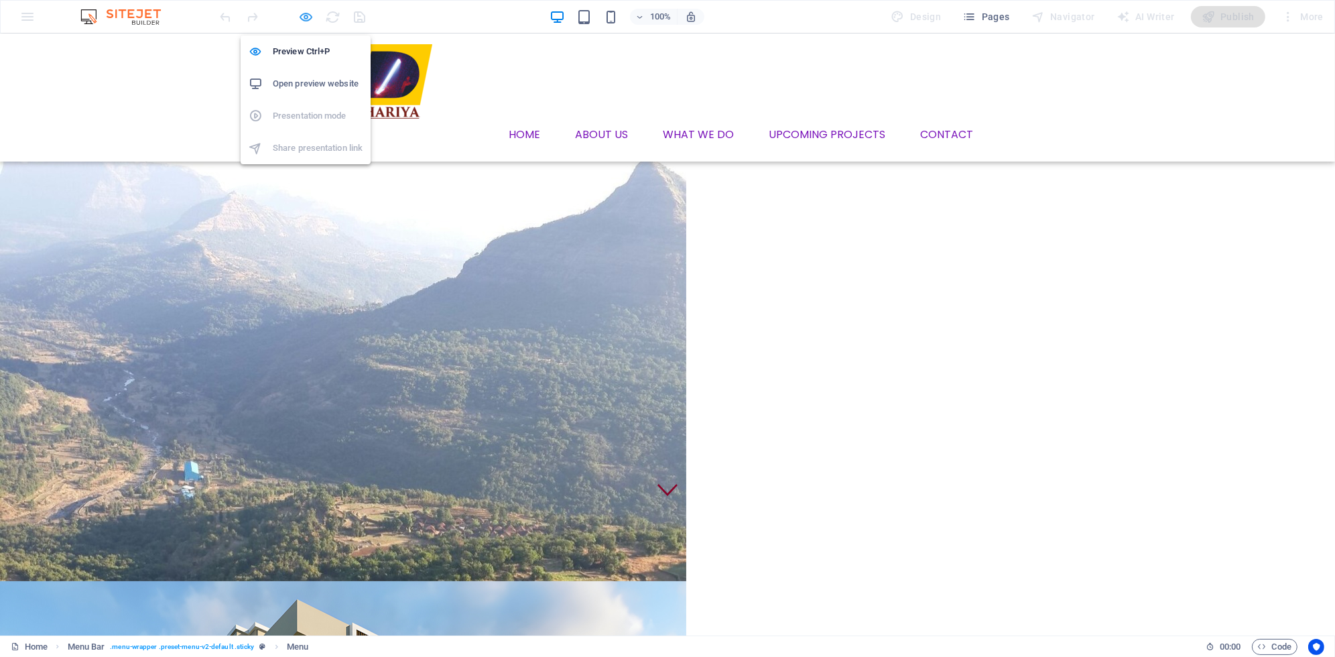
click at [301, 21] on icon "button" at bounding box center [306, 16] width 15 height 15
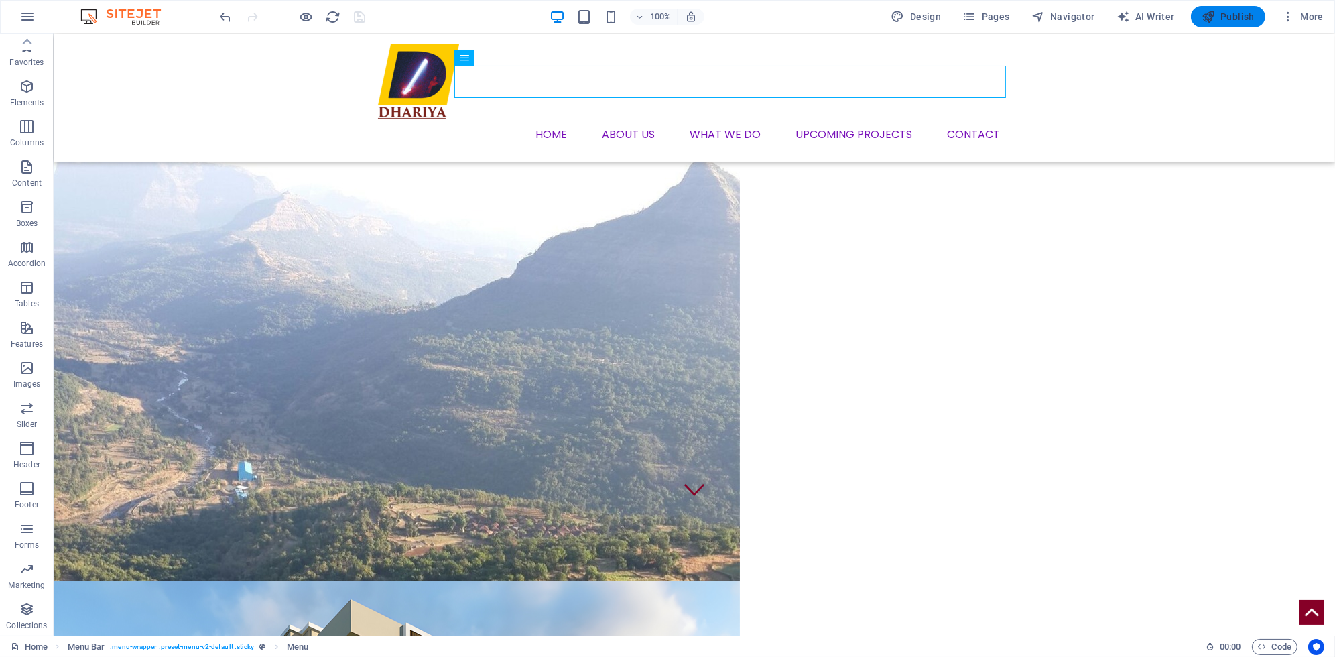
click at [1236, 11] on span "Publish" at bounding box center [1227, 16] width 53 height 13
